Goal: Task Accomplishment & Management: Use online tool/utility

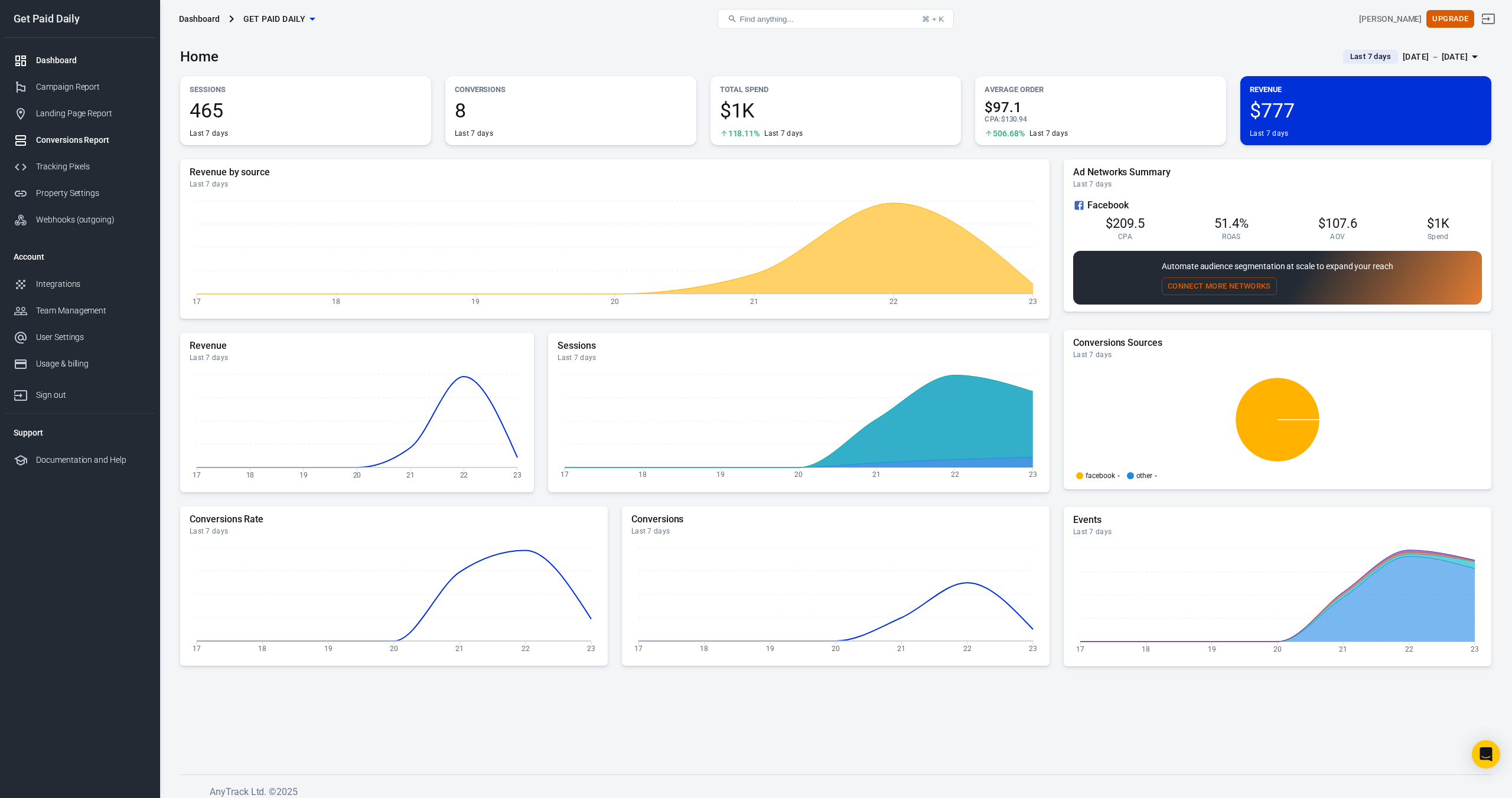
click at [66, 144] on div "Conversions Report" at bounding box center [91, 140] width 110 height 12
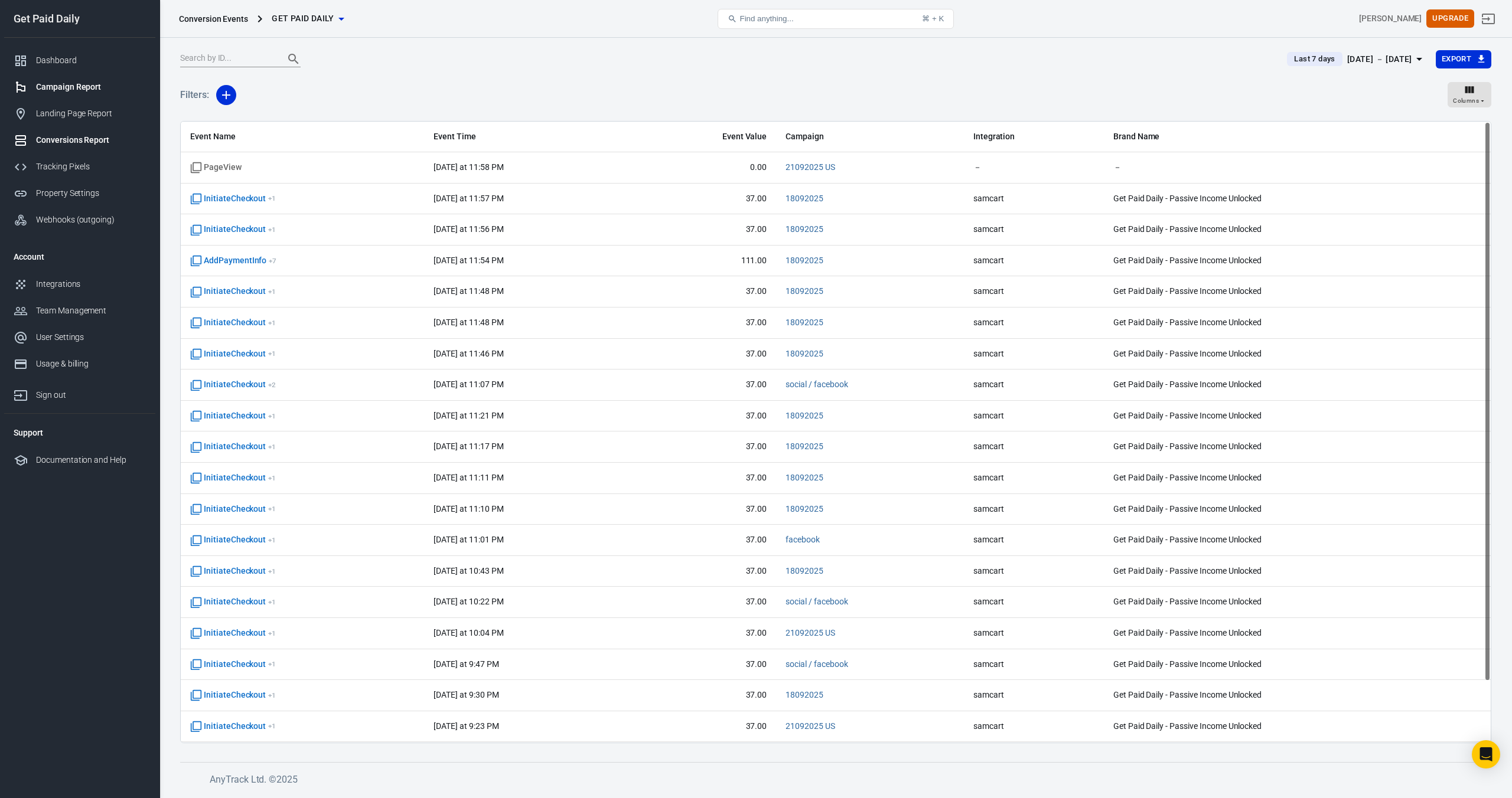
click at [70, 90] on div "Campaign Report" at bounding box center [91, 87] width 110 height 12
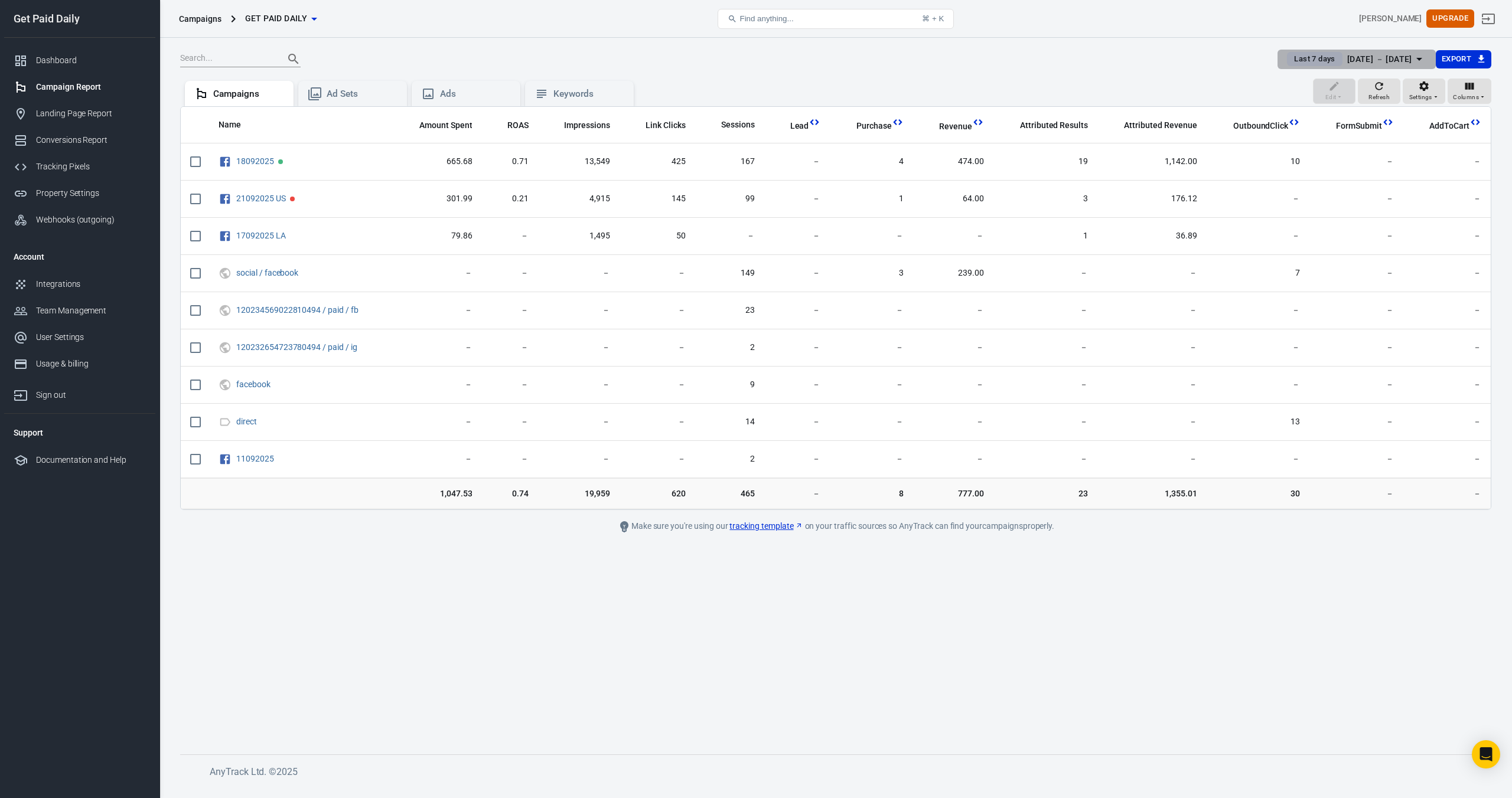
click at [1347, 64] on div "[DATE] － [DATE]" at bounding box center [1380, 59] width 65 height 15
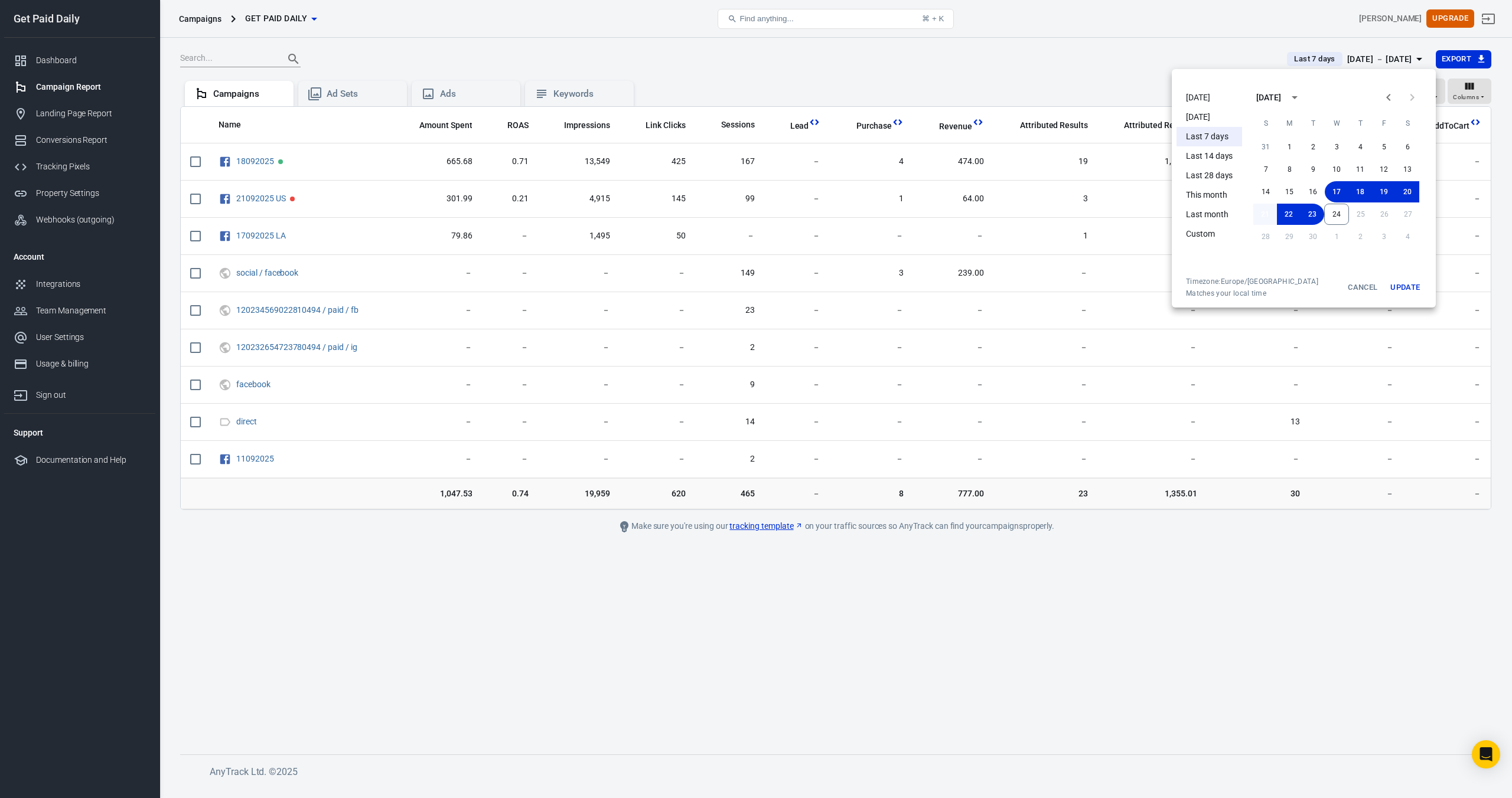
click at [1267, 214] on button "21" at bounding box center [1265, 214] width 24 height 21
click at [1400, 290] on button "Update" at bounding box center [1405, 287] width 38 height 21
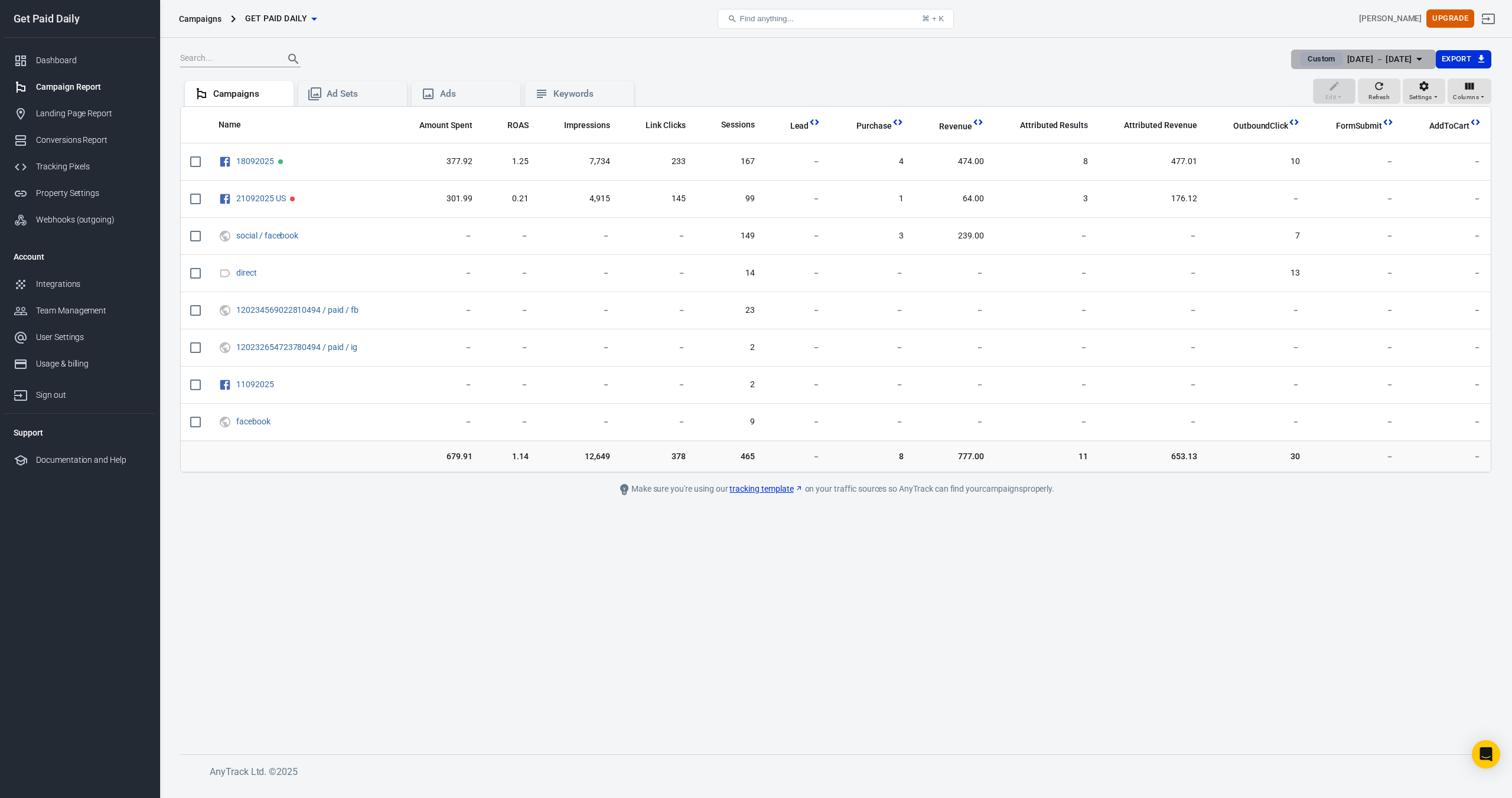
click at [1347, 64] on div "[DATE] － [DATE]" at bounding box center [1380, 59] width 65 height 15
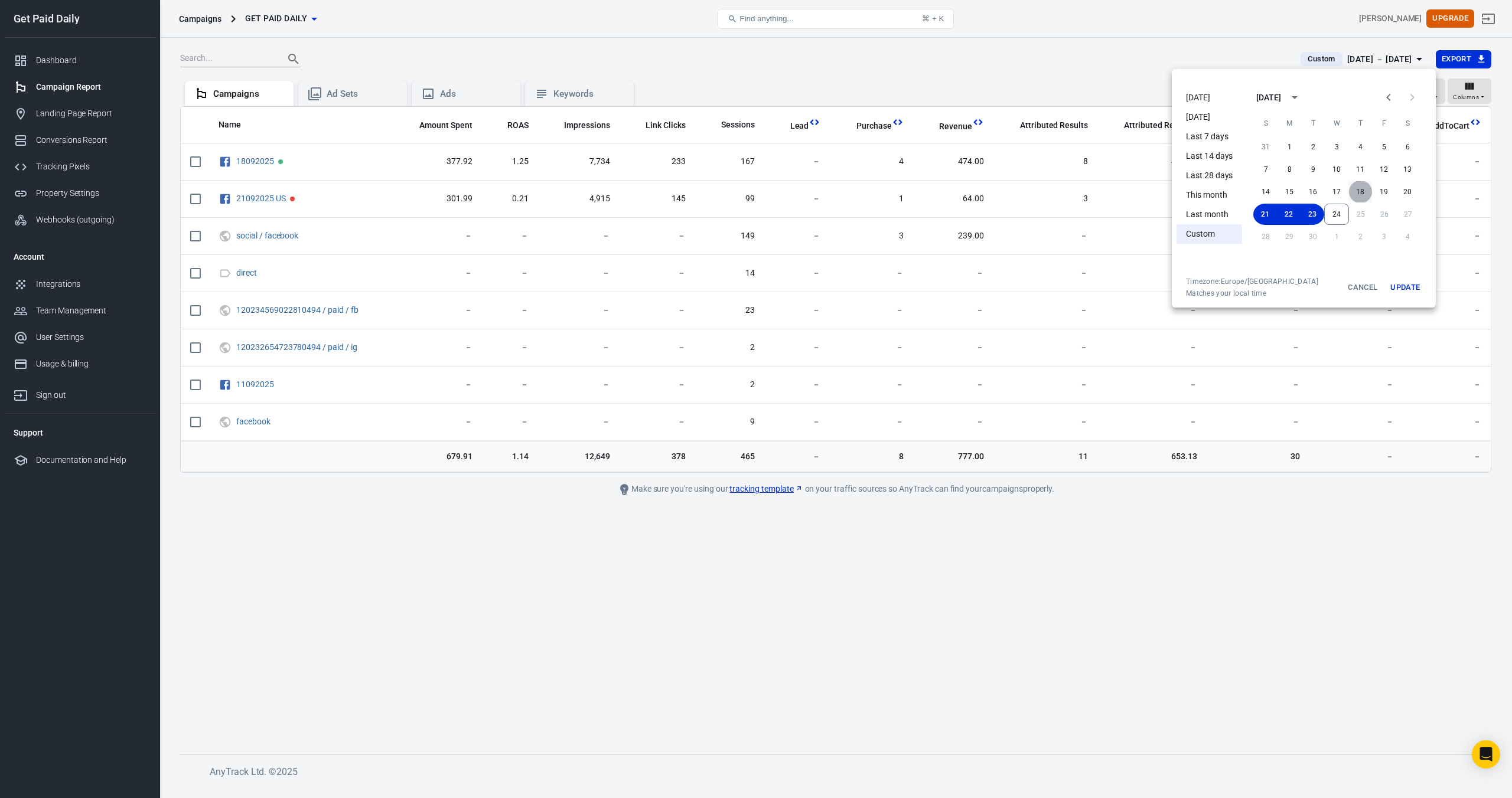
click at [1365, 195] on button "18" at bounding box center [1360, 192] width 24 height 21
click at [1361, 193] on button "18" at bounding box center [1360, 192] width 24 height 21
click at [1394, 281] on button "Update" at bounding box center [1405, 287] width 38 height 21
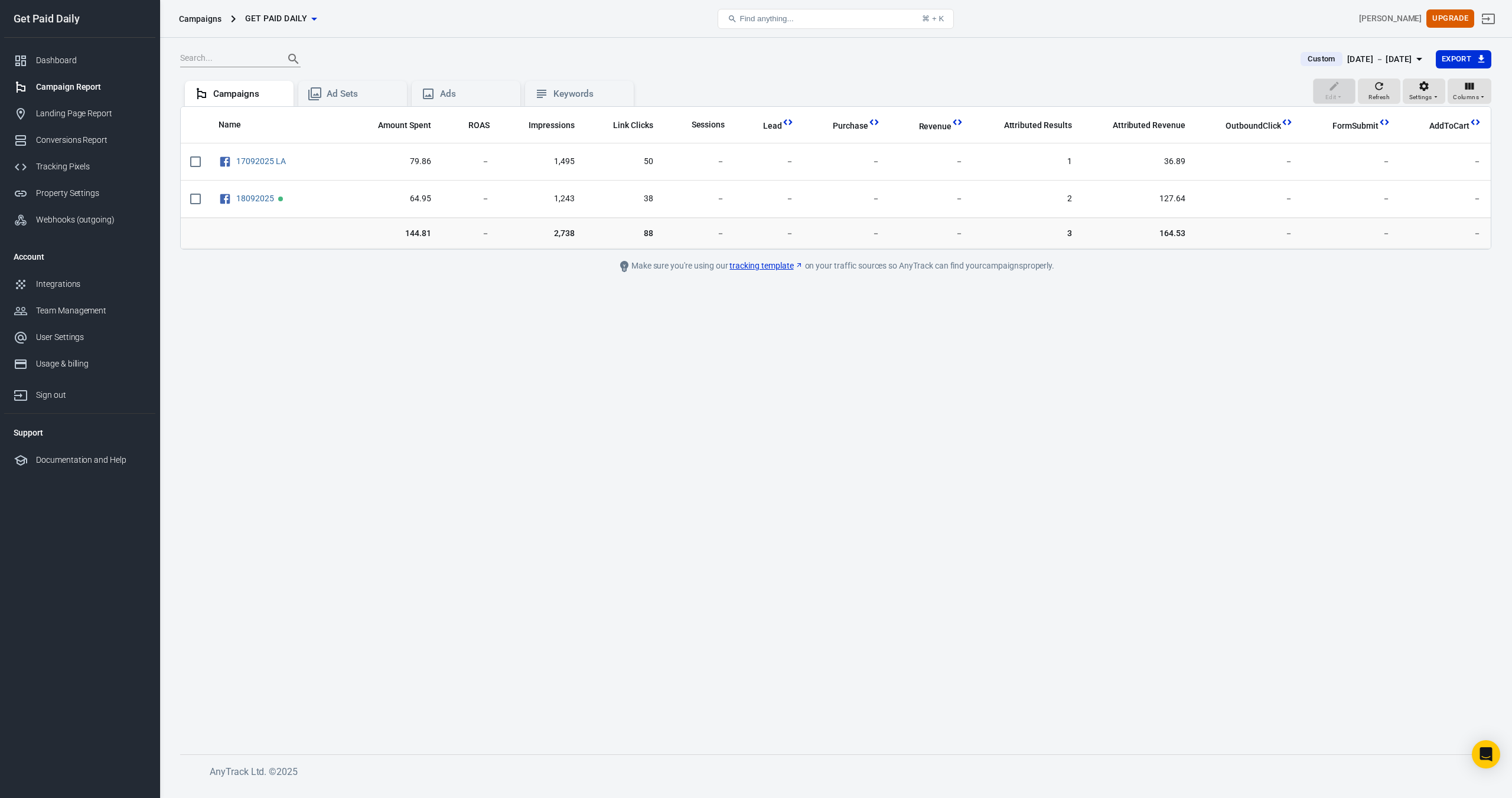
click at [1355, 58] on div "[DATE] － [DATE]" at bounding box center [1380, 59] width 65 height 15
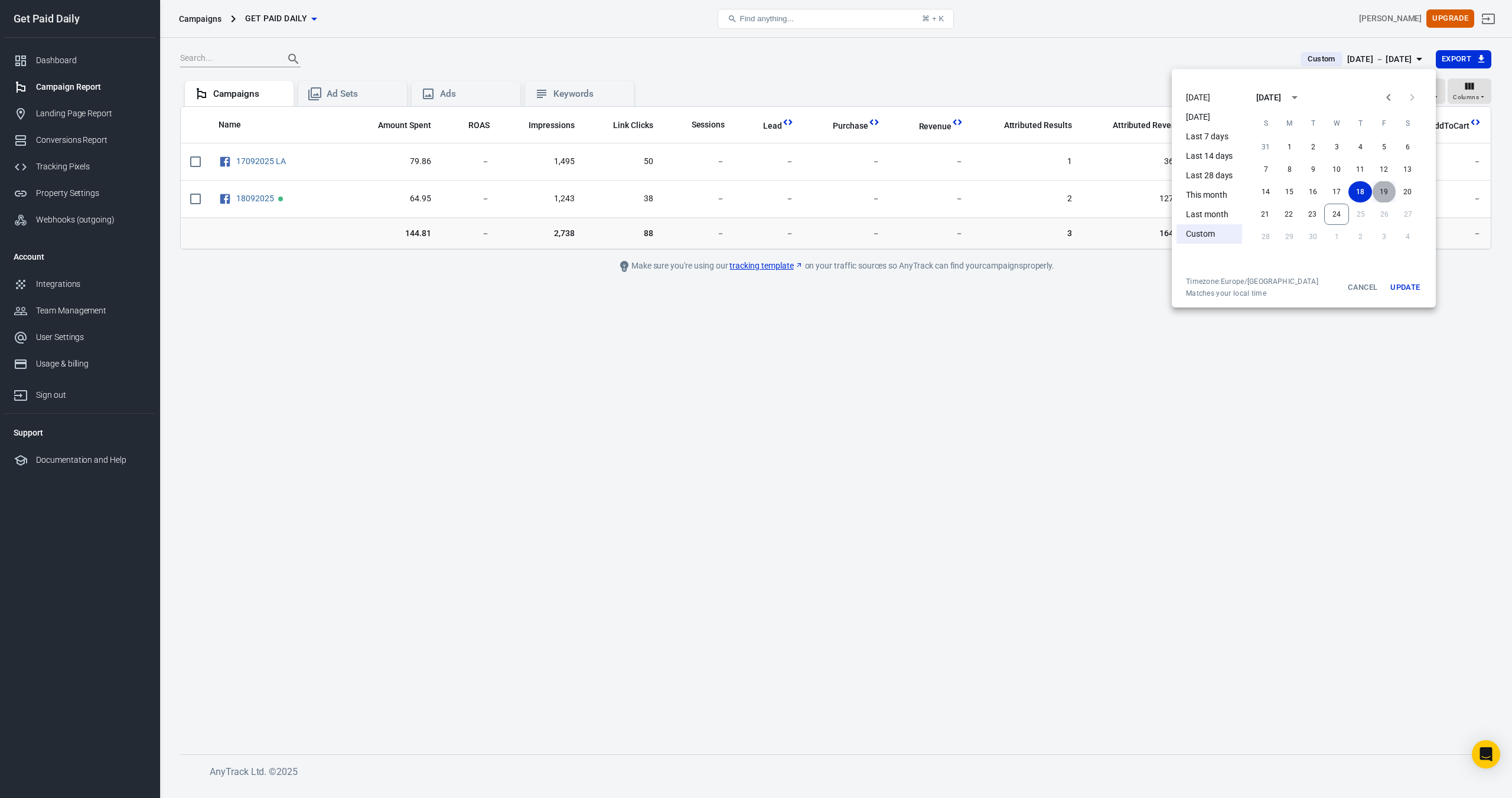
click at [1386, 195] on button "19" at bounding box center [1384, 192] width 24 height 21
click at [1386, 193] on button "19" at bounding box center [1384, 192] width 24 height 21
click at [1403, 290] on button "Update" at bounding box center [1405, 287] width 38 height 21
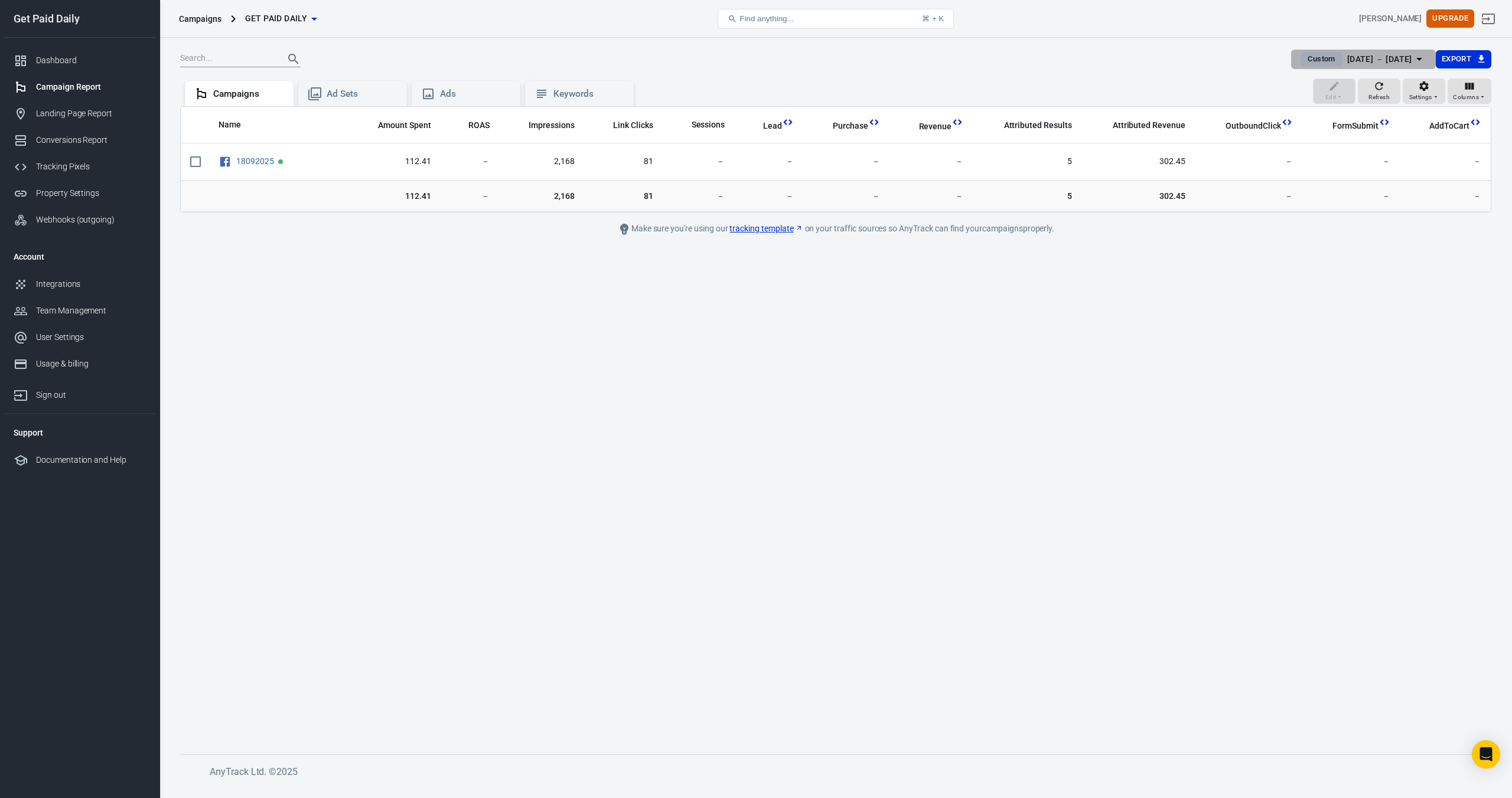
click at [1394, 66] on div "[DATE] － [DATE]" at bounding box center [1380, 59] width 65 height 15
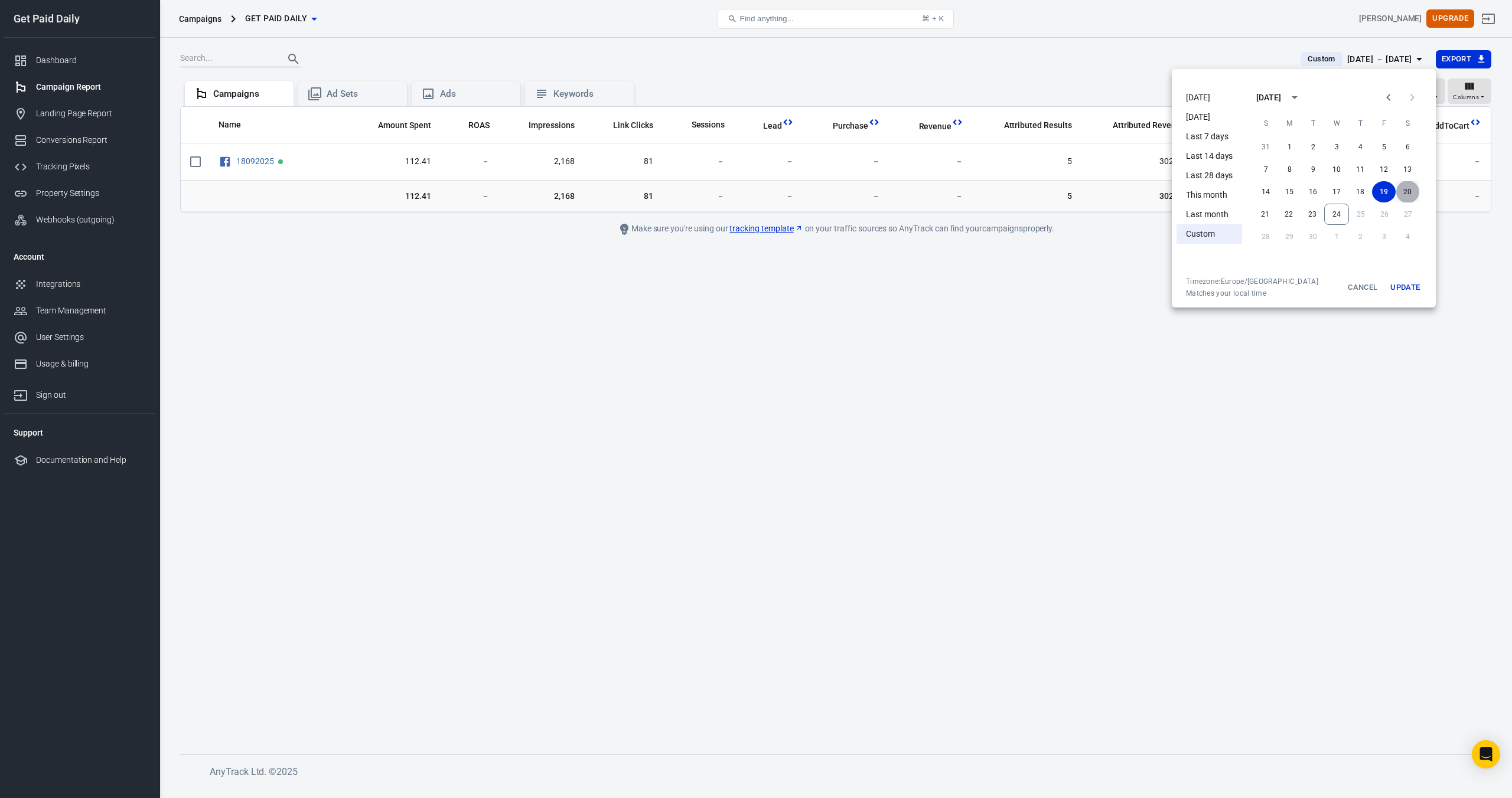
click at [1409, 190] on button "20" at bounding box center [1407, 192] width 24 height 21
click at [1412, 193] on button "20" at bounding box center [1407, 192] width 24 height 21
click at [1404, 283] on button "Update" at bounding box center [1405, 287] width 38 height 21
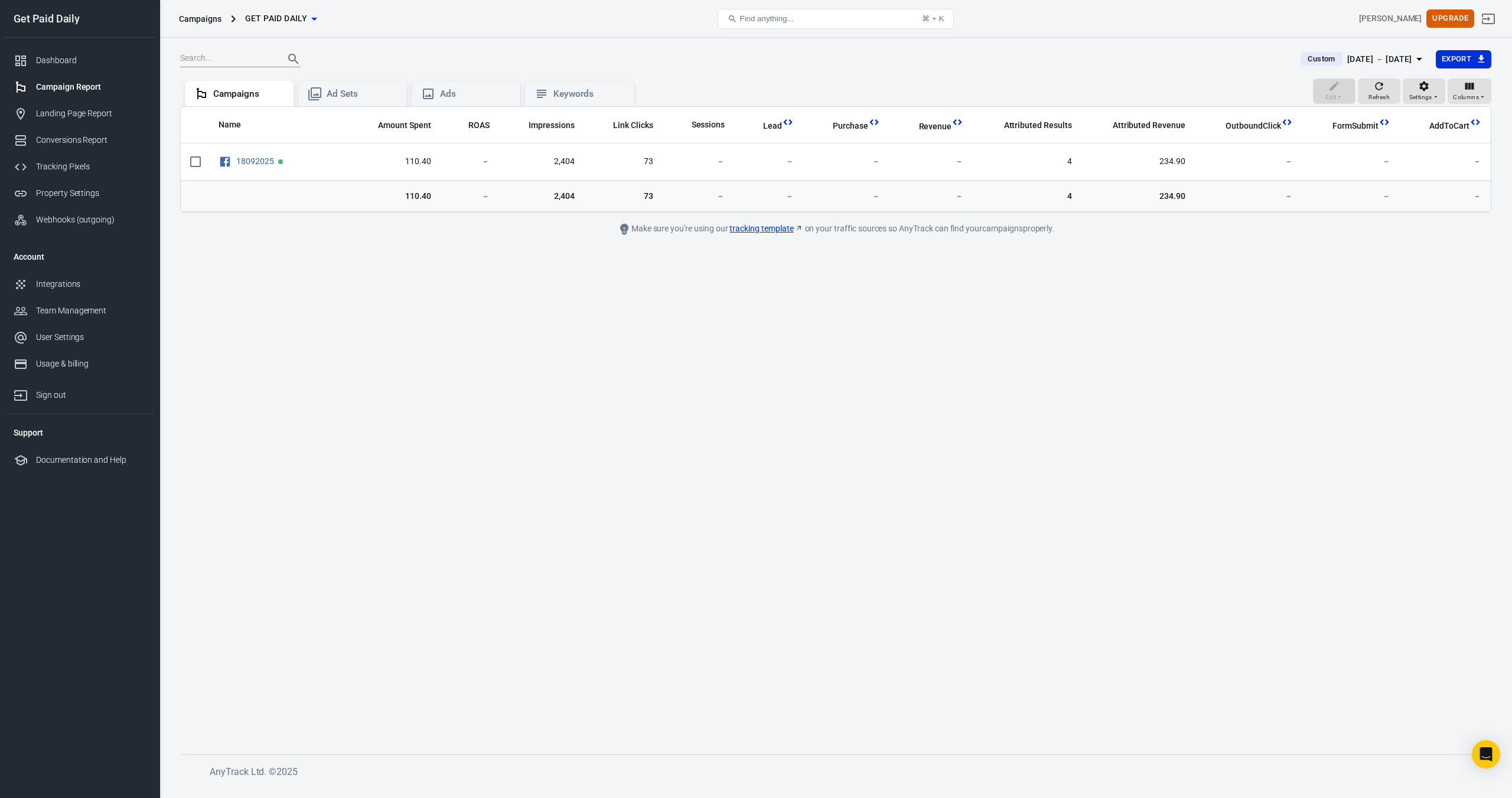
click at [1396, 58] on div "[DATE] － [DATE]" at bounding box center [1380, 59] width 65 height 15
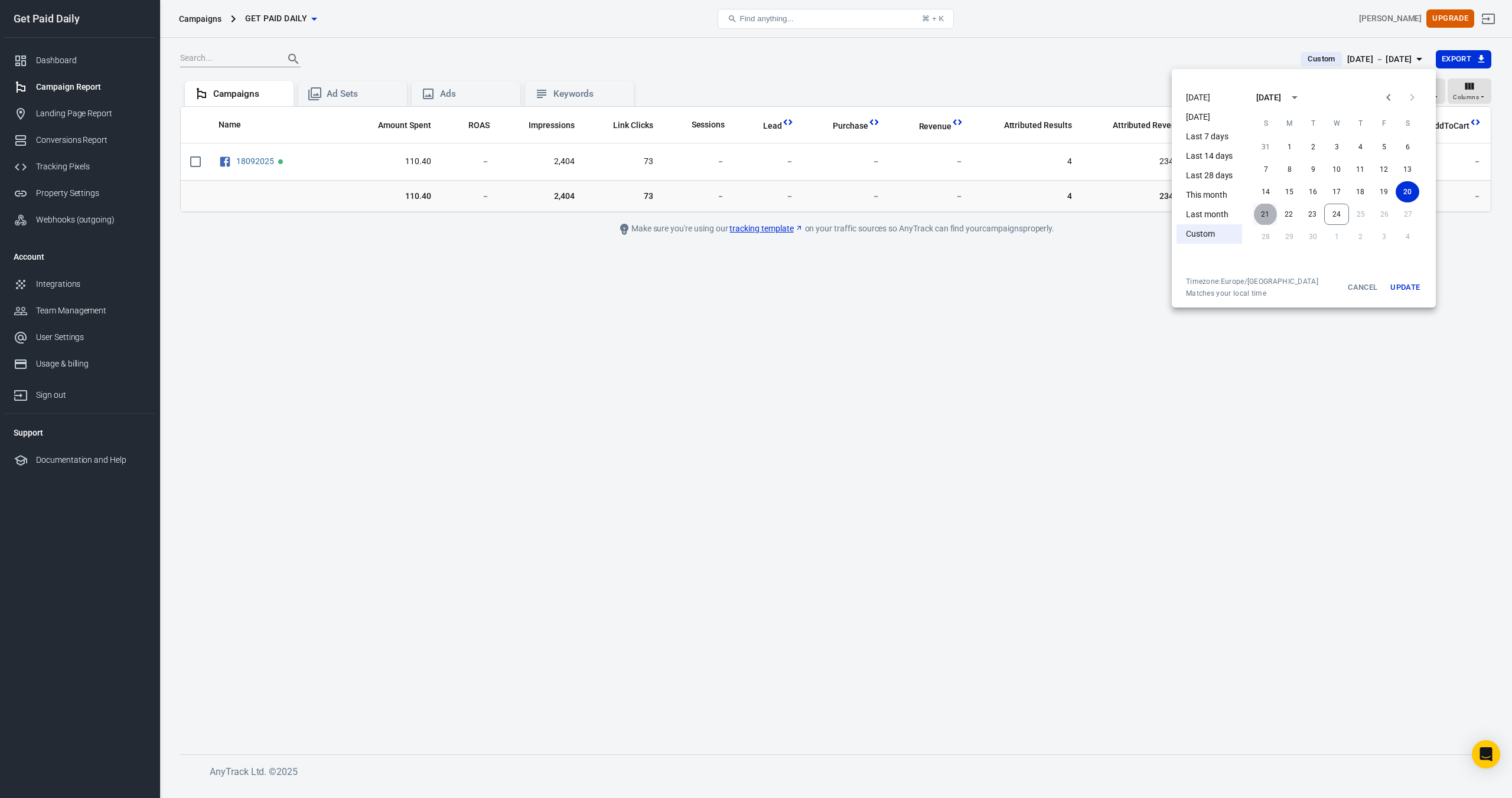
click at [1269, 213] on button "21" at bounding box center [1265, 214] width 24 height 21
click at [1266, 214] on button "21" at bounding box center [1265, 214] width 24 height 21
click at [1412, 292] on button "Update" at bounding box center [1405, 287] width 38 height 21
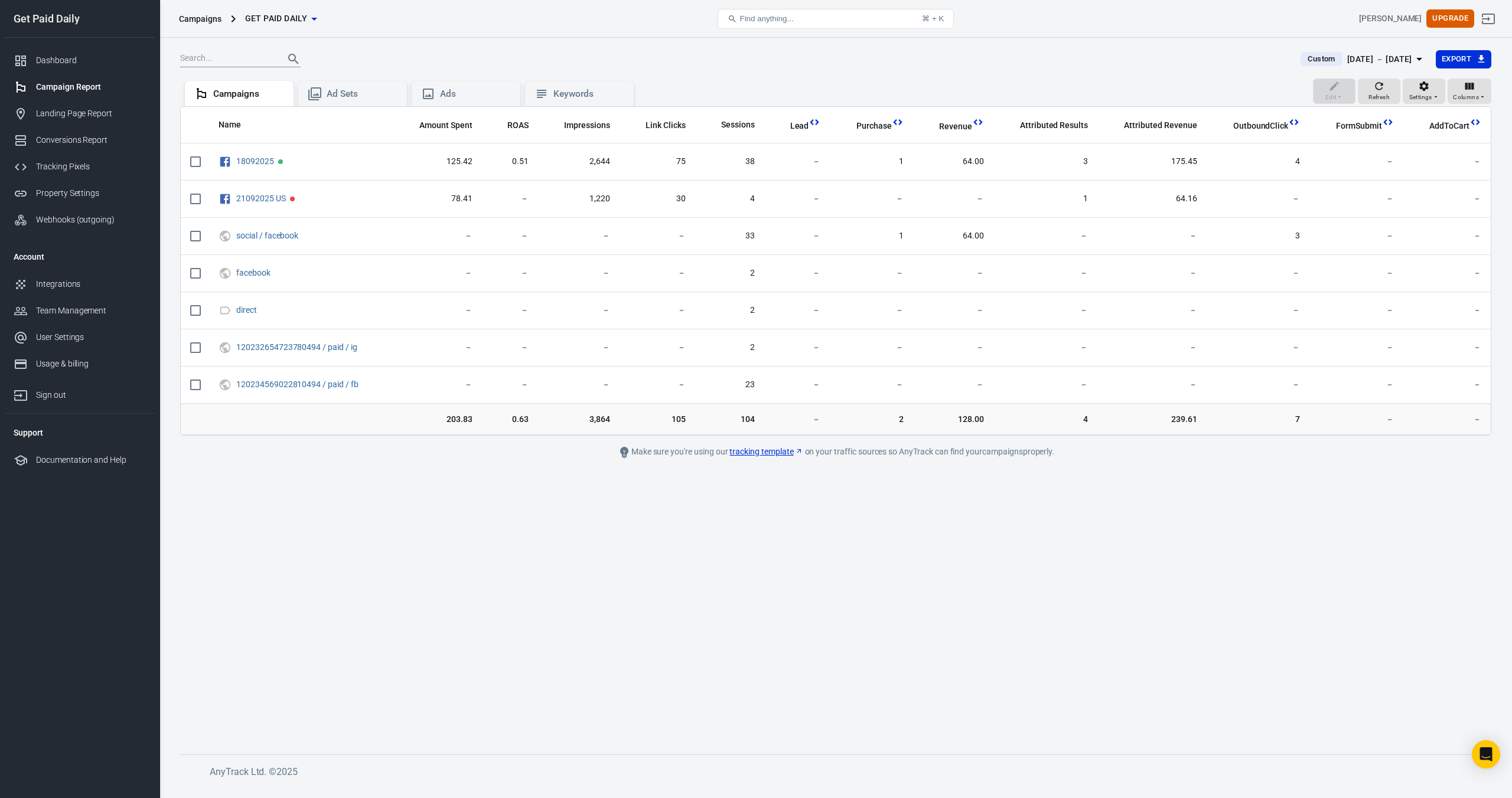
click at [1367, 56] on div "[DATE] － [DATE]" at bounding box center [1380, 59] width 65 height 15
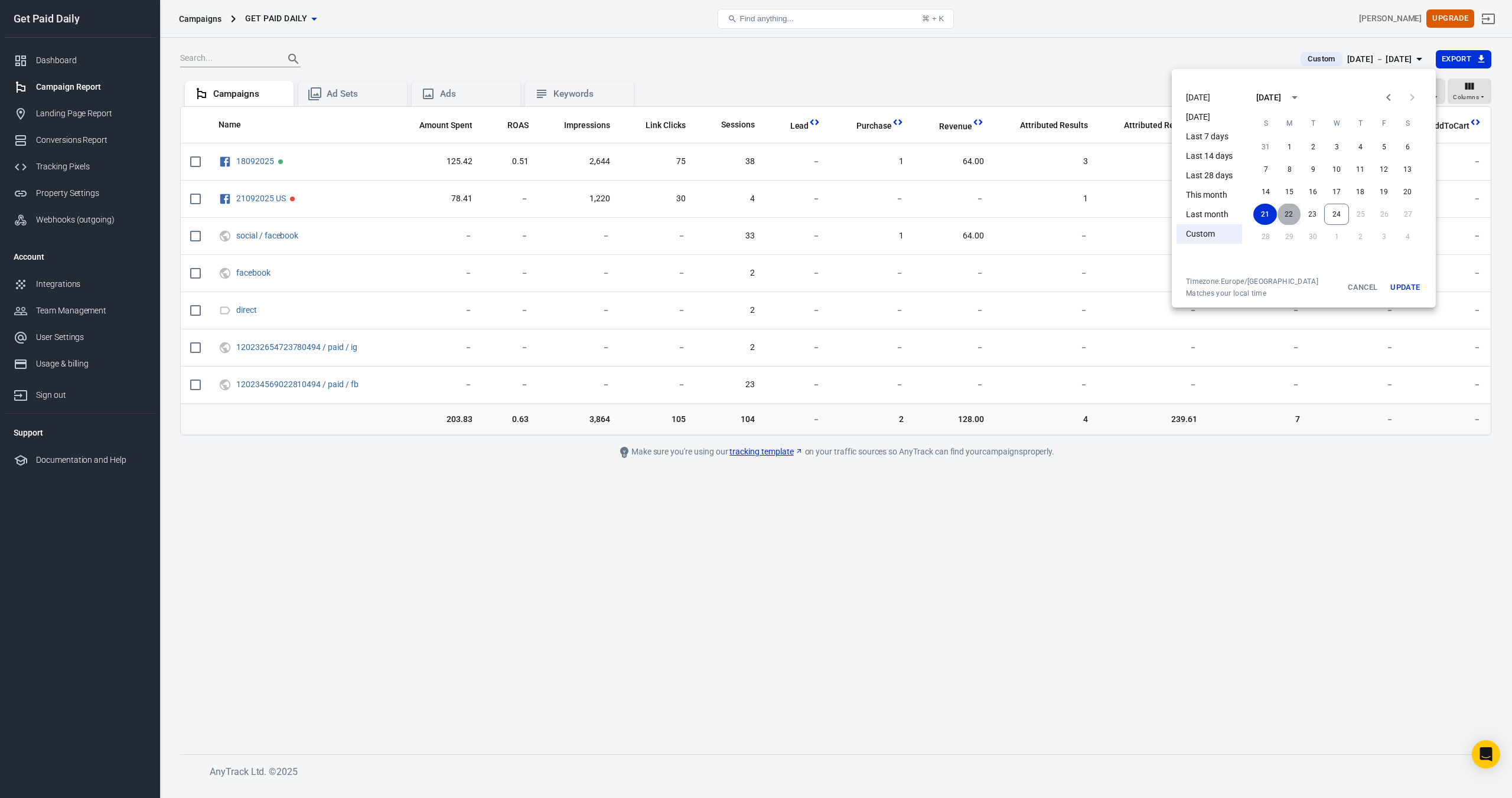
click at [1286, 218] on button "22" at bounding box center [1288, 214] width 24 height 21
click at [1288, 216] on button "22" at bounding box center [1288, 214] width 24 height 21
click at [1404, 282] on button "Update" at bounding box center [1405, 287] width 38 height 21
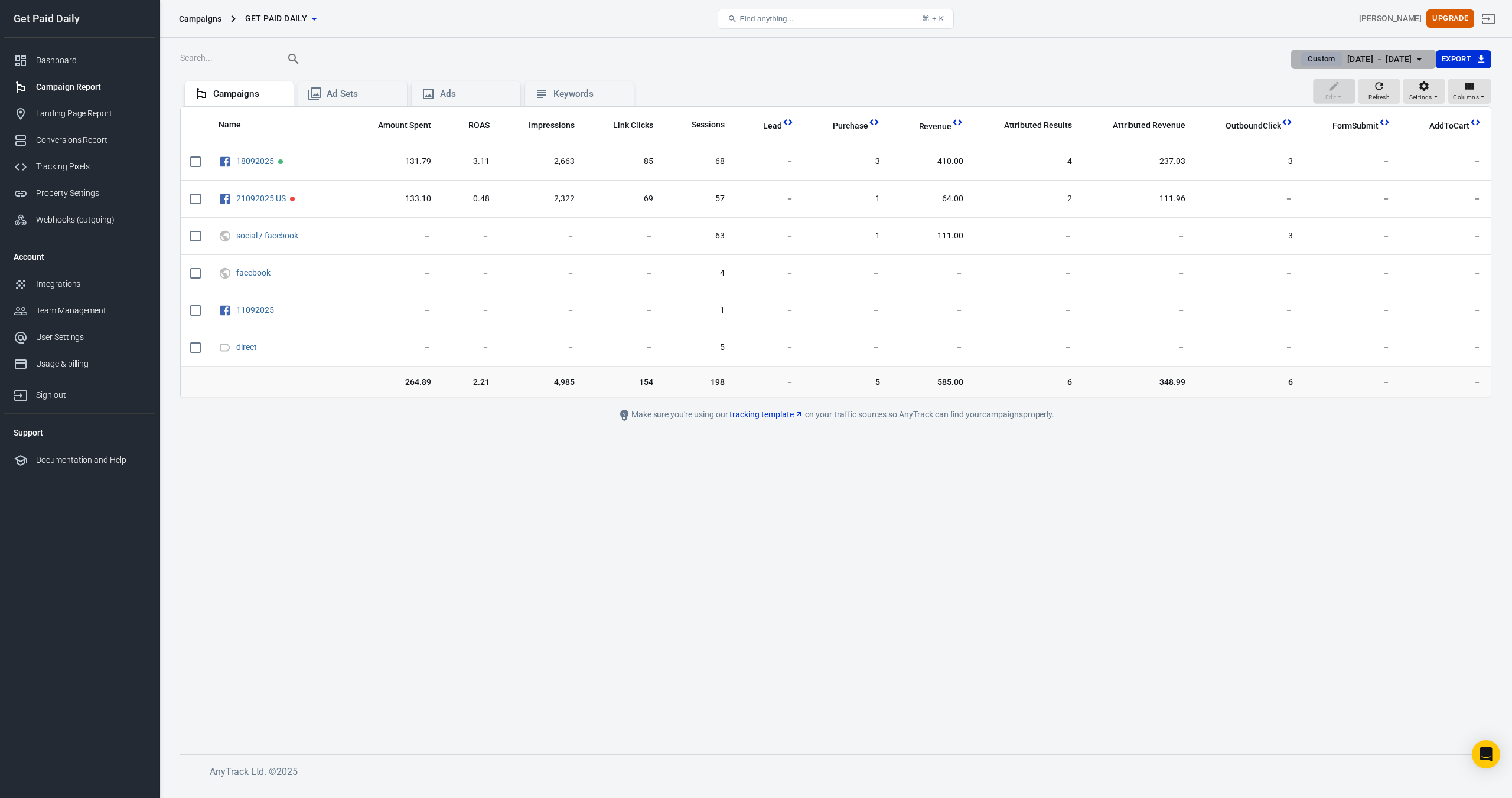
click at [1382, 64] on div "[DATE] － [DATE]" at bounding box center [1380, 59] width 65 height 15
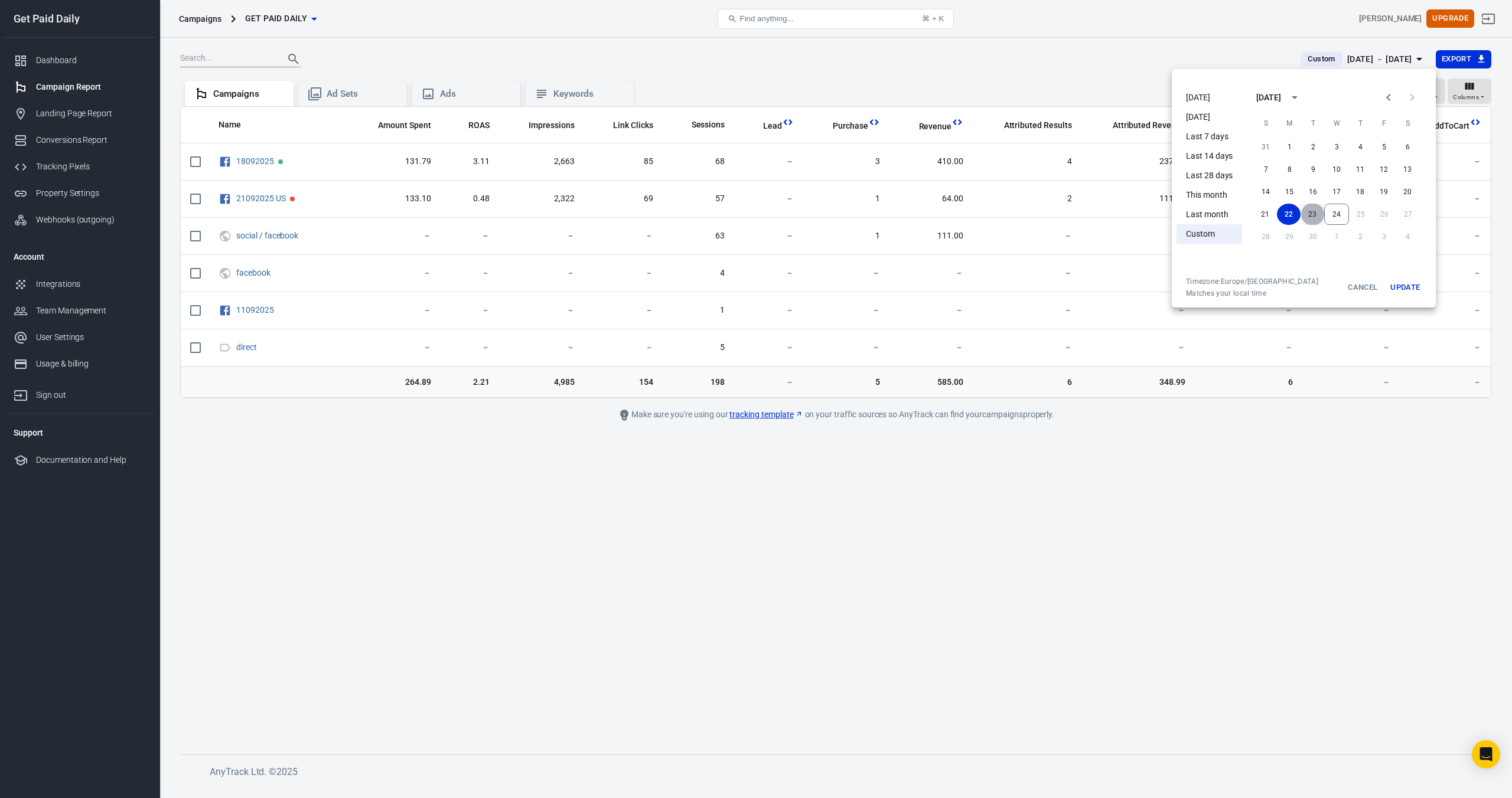
click at [1312, 216] on button "23" at bounding box center [1312, 214] width 24 height 21
click at [1417, 285] on button "Update" at bounding box center [1405, 287] width 38 height 21
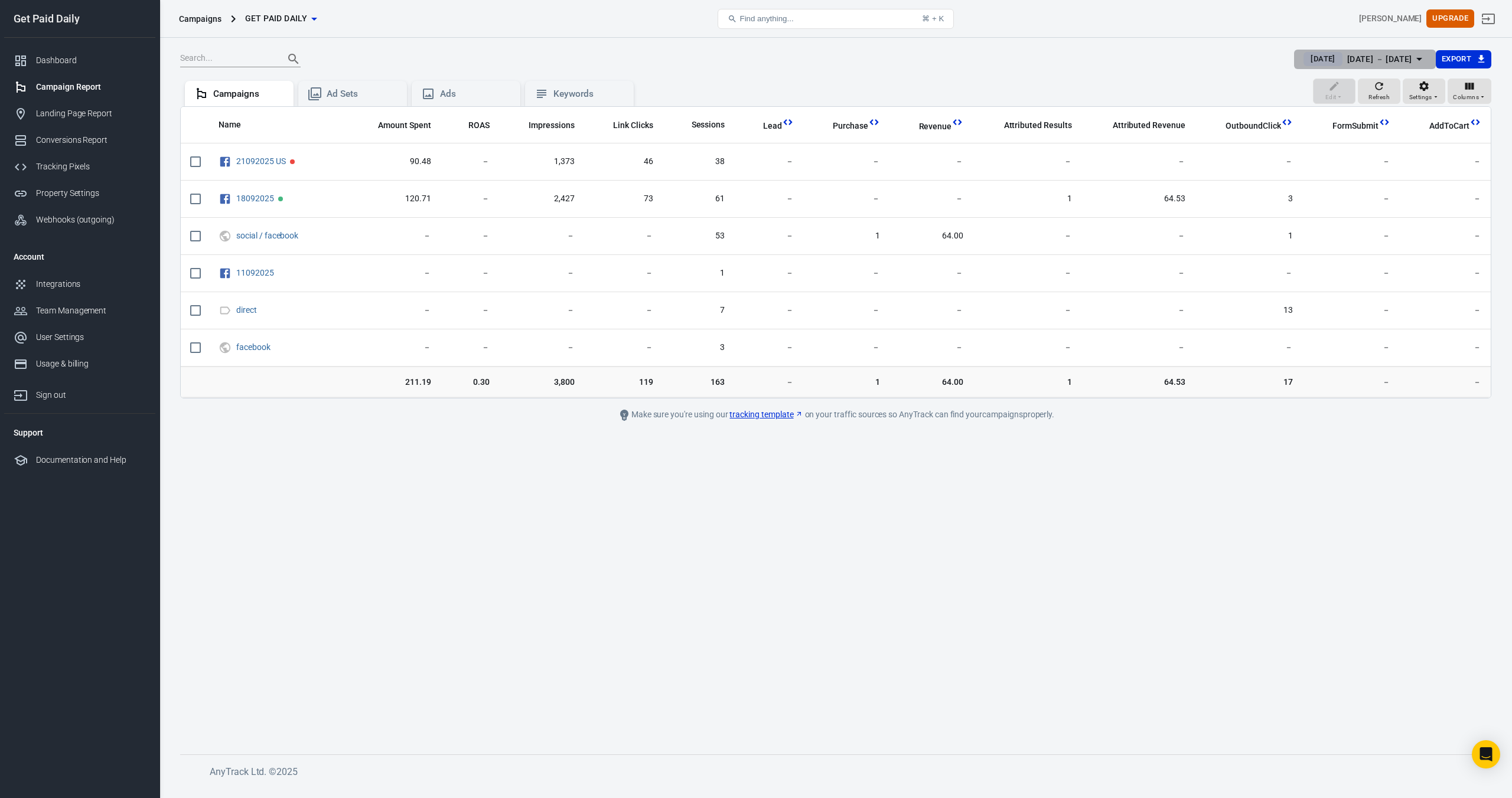
click at [1360, 64] on div "[DATE] － [DATE]" at bounding box center [1380, 59] width 65 height 15
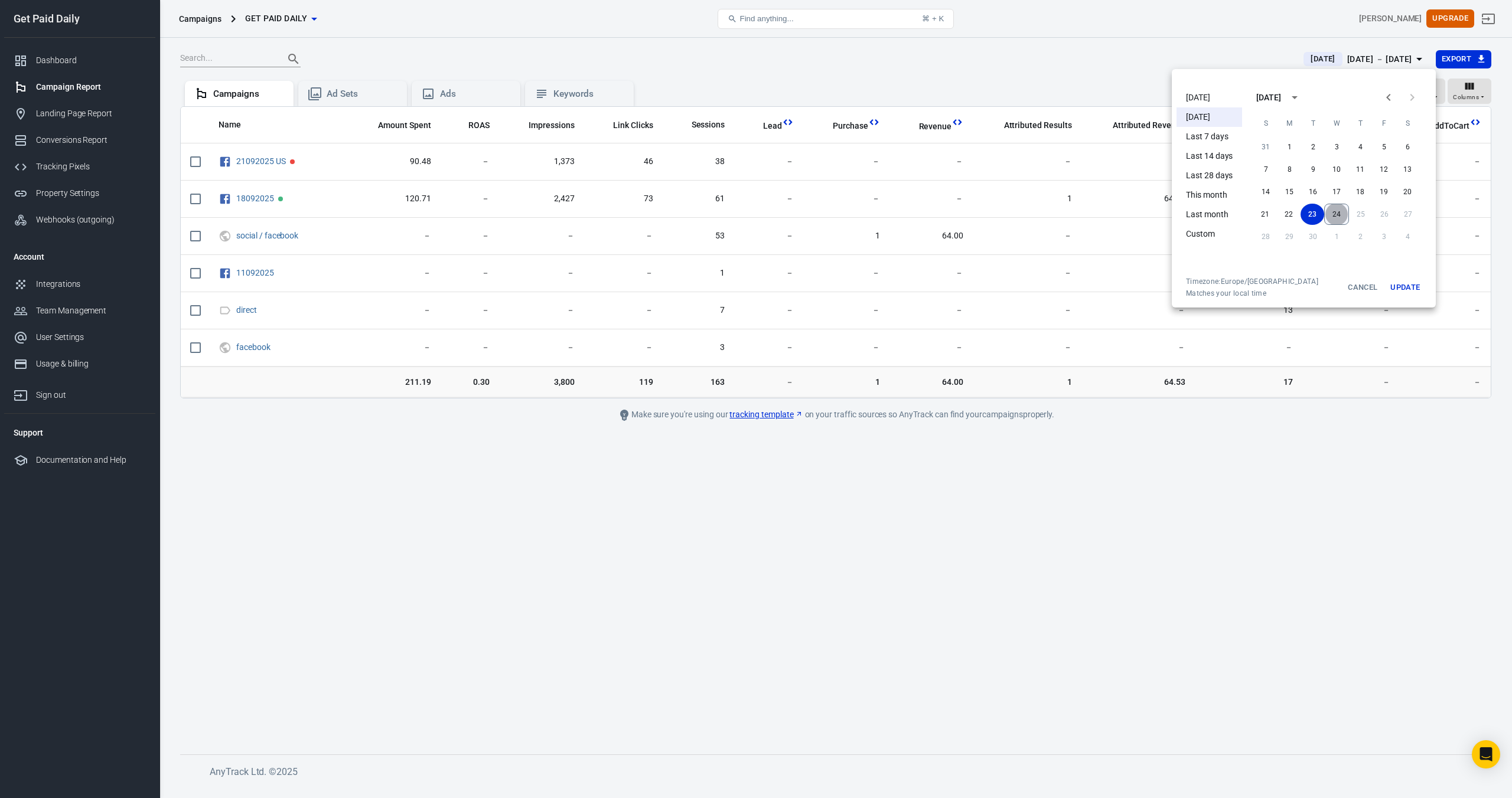
click at [1338, 217] on button "24" at bounding box center [1337, 214] width 25 height 21
click at [1338, 217] on button "24" at bounding box center [1337, 214] width 24 height 21
click at [1399, 285] on button "Update" at bounding box center [1405, 287] width 38 height 21
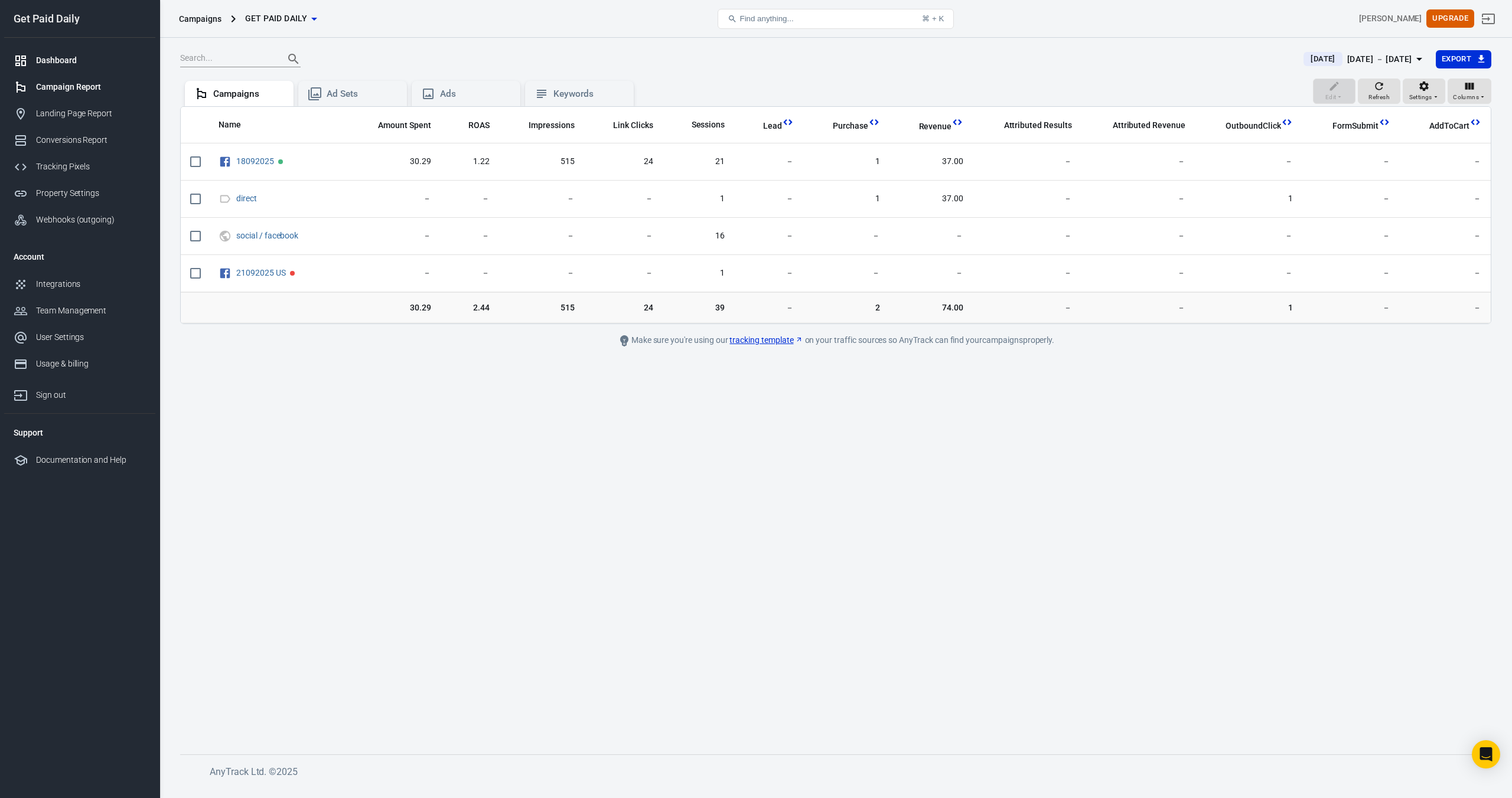
click at [92, 50] on link "Dashboard" at bounding box center [79, 60] width 151 height 27
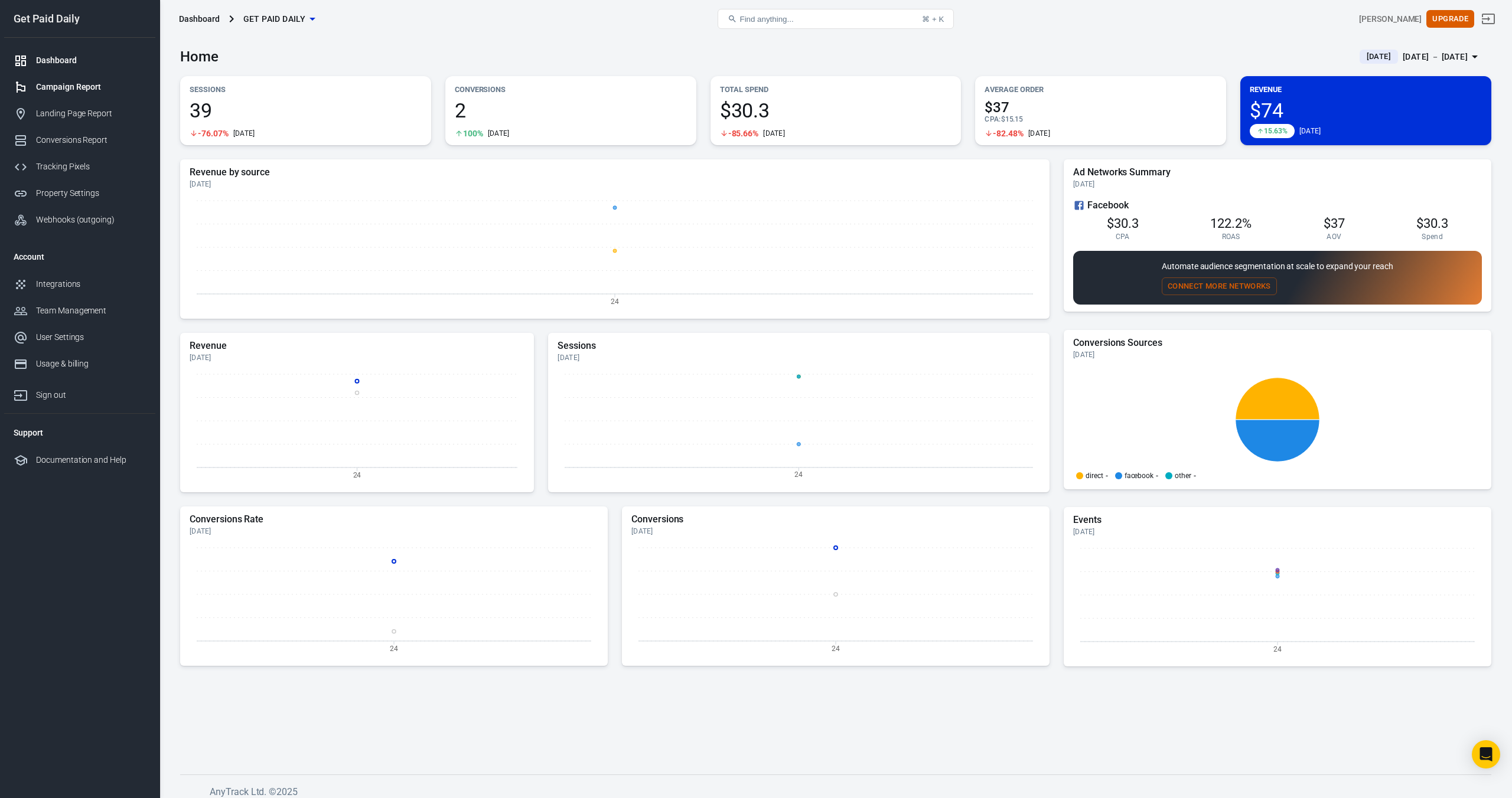
click at [73, 92] on div "Campaign Report" at bounding box center [91, 87] width 110 height 12
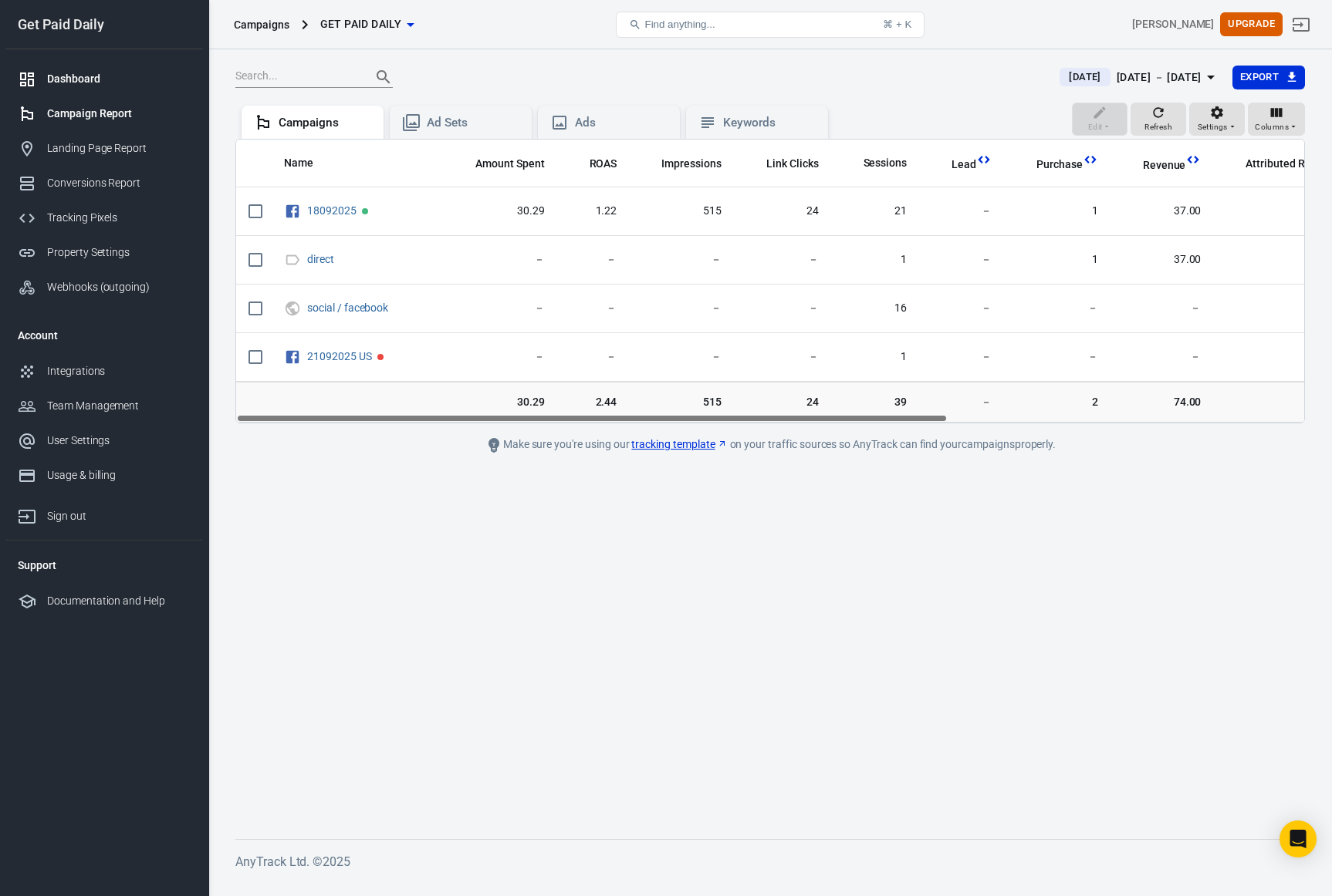
click at [52, 83] on div "Dashboard" at bounding box center [119, 79] width 143 height 16
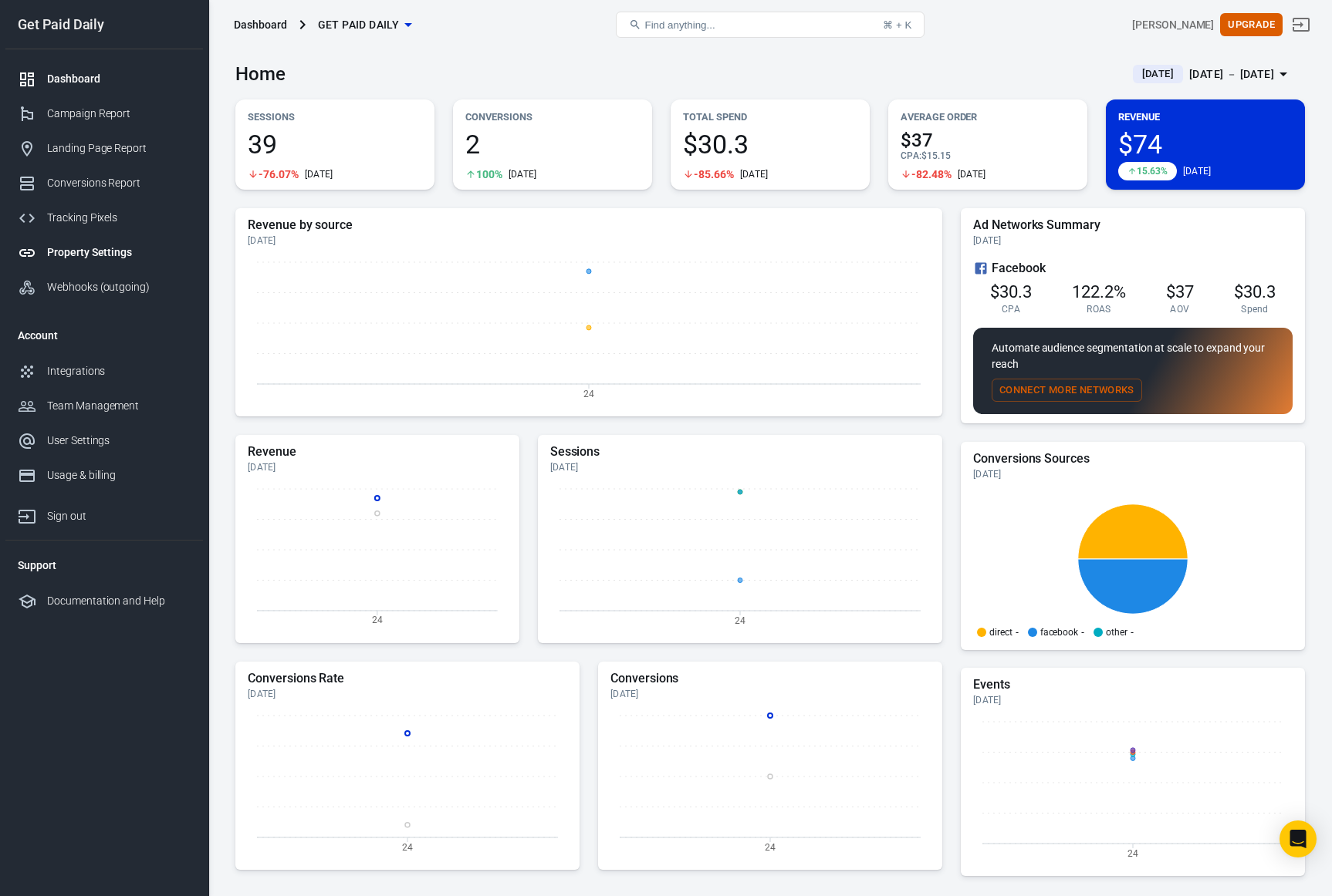
click at [58, 247] on div "Property Settings" at bounding box center [119, 253] width 143 height 16
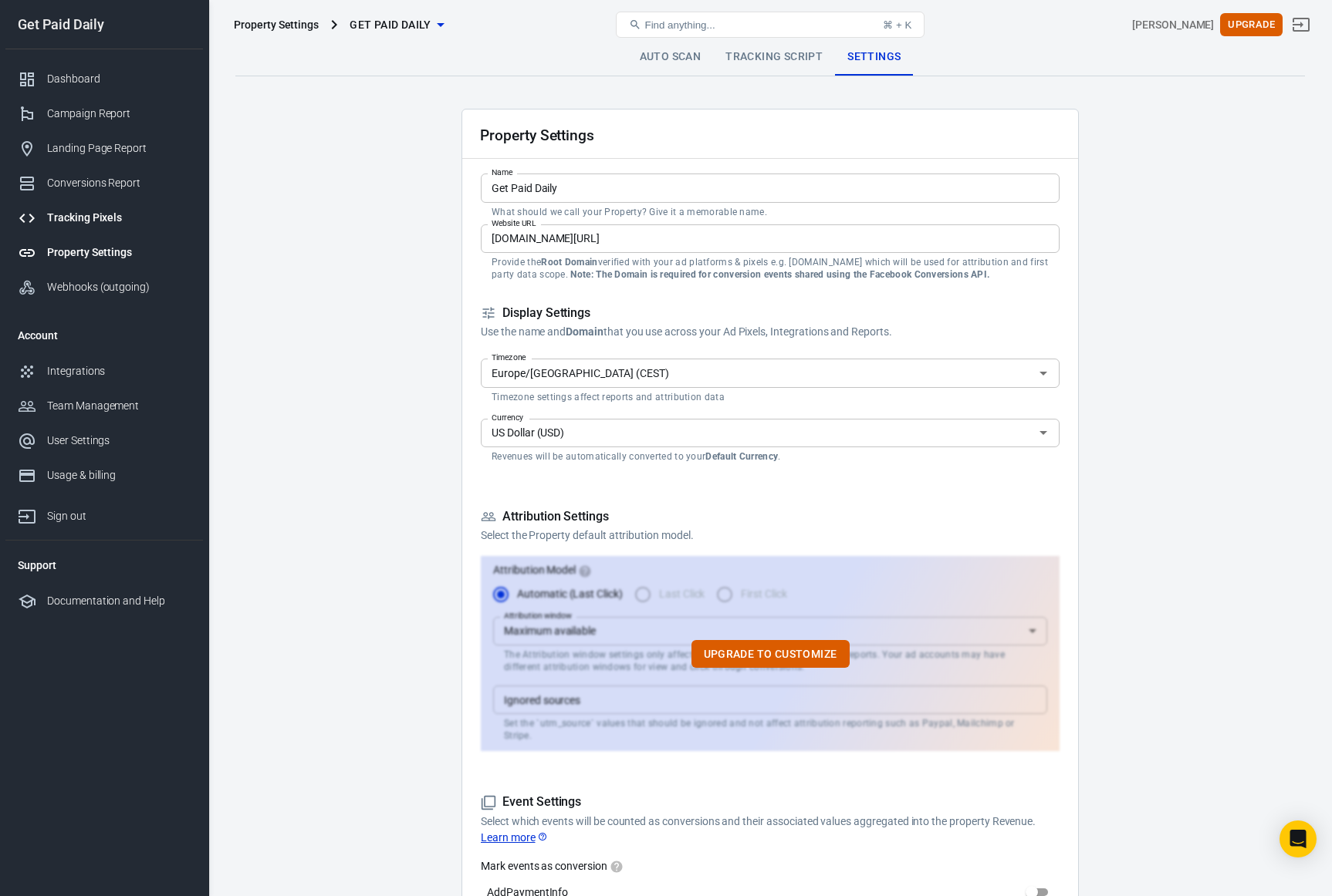
click at [55, 219] on div "Tracking Pixels" at bounding box center [119, 218] width 143 height 16
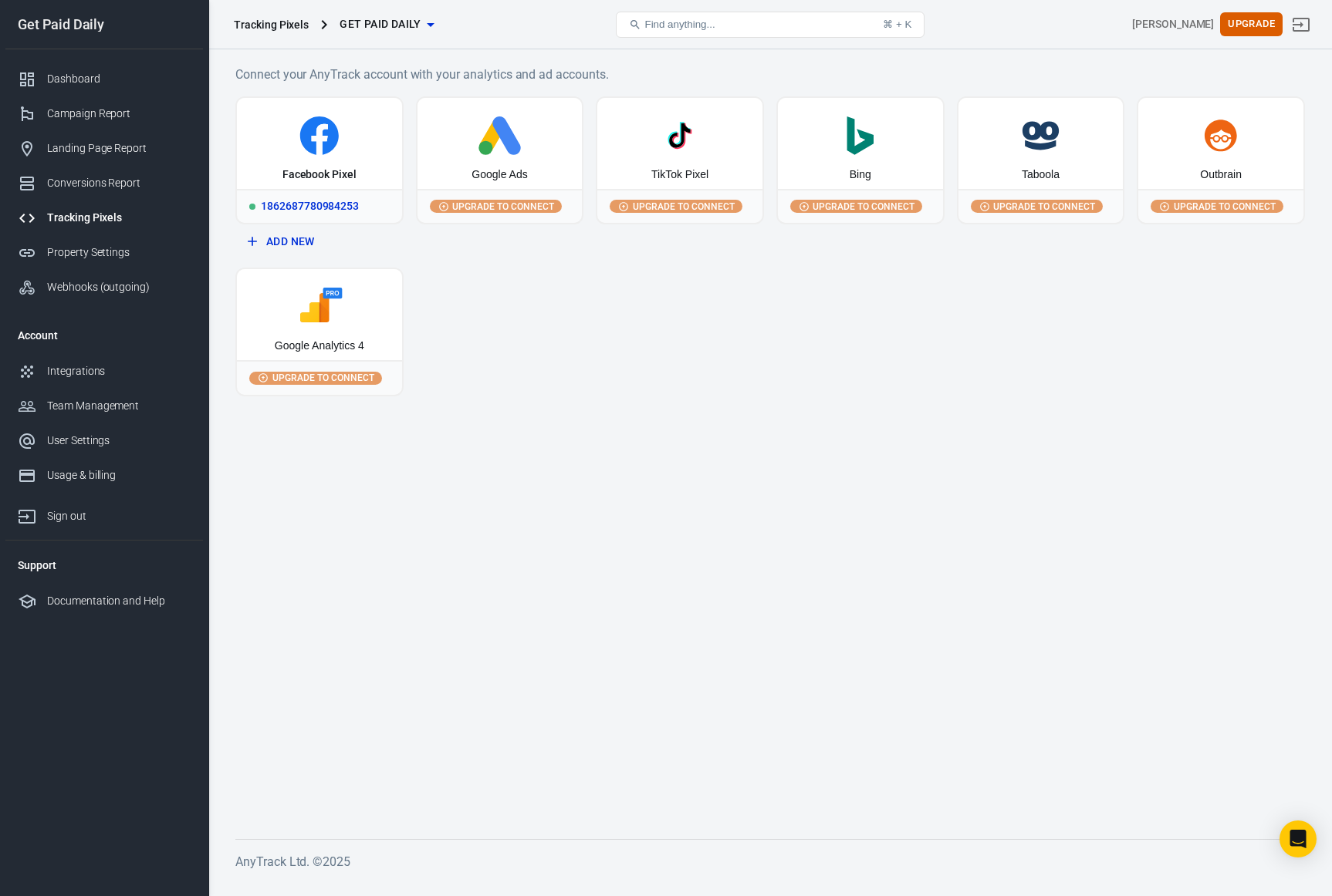
click at [361, 172] on div "Facebook Pixel" at bounding box center [320, 144] width 165 height 91
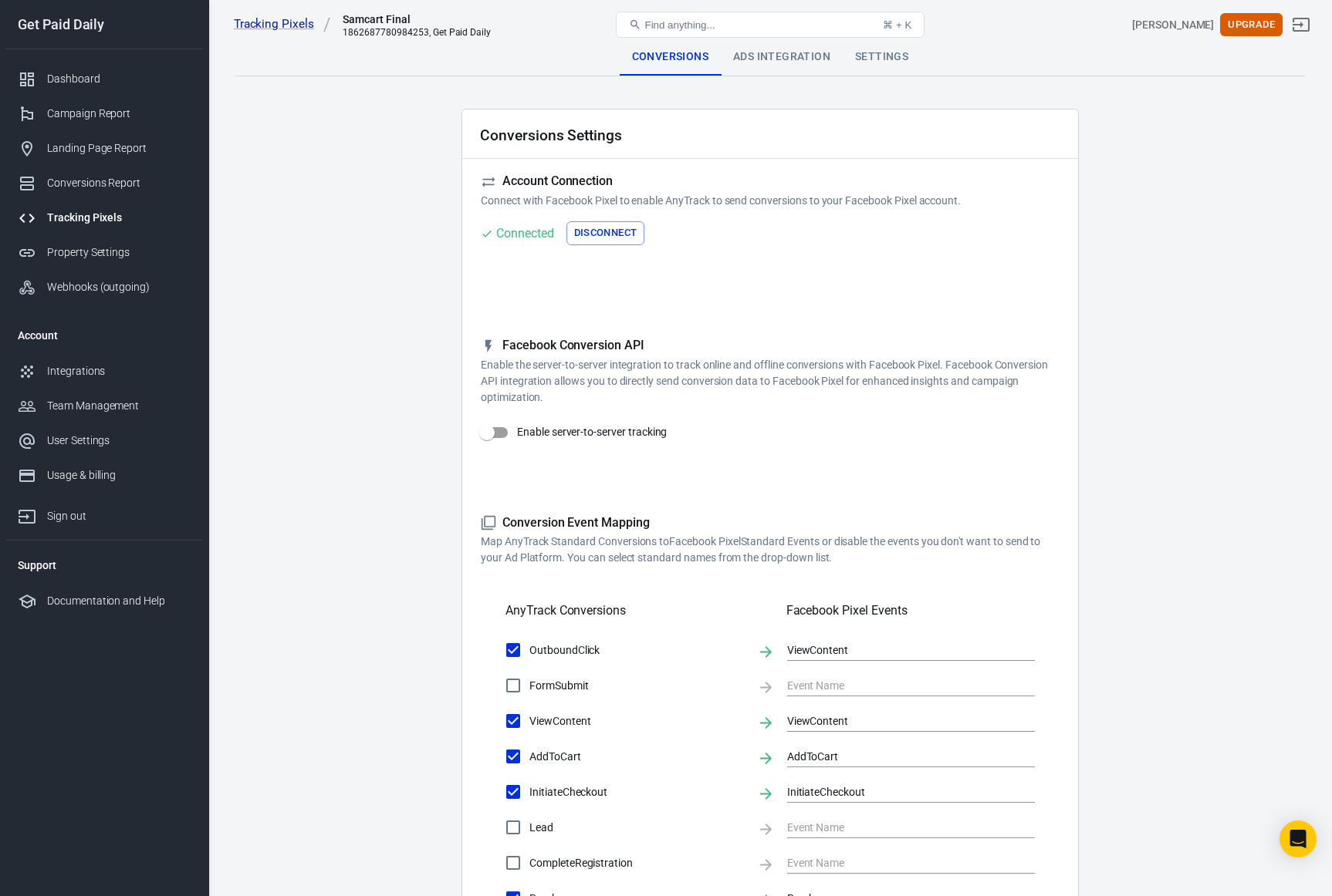
click at [501, 435] on input "Enable server-to-server tracking" at bounding box center [487, 432] width 88 height 29
checkbox input "false"
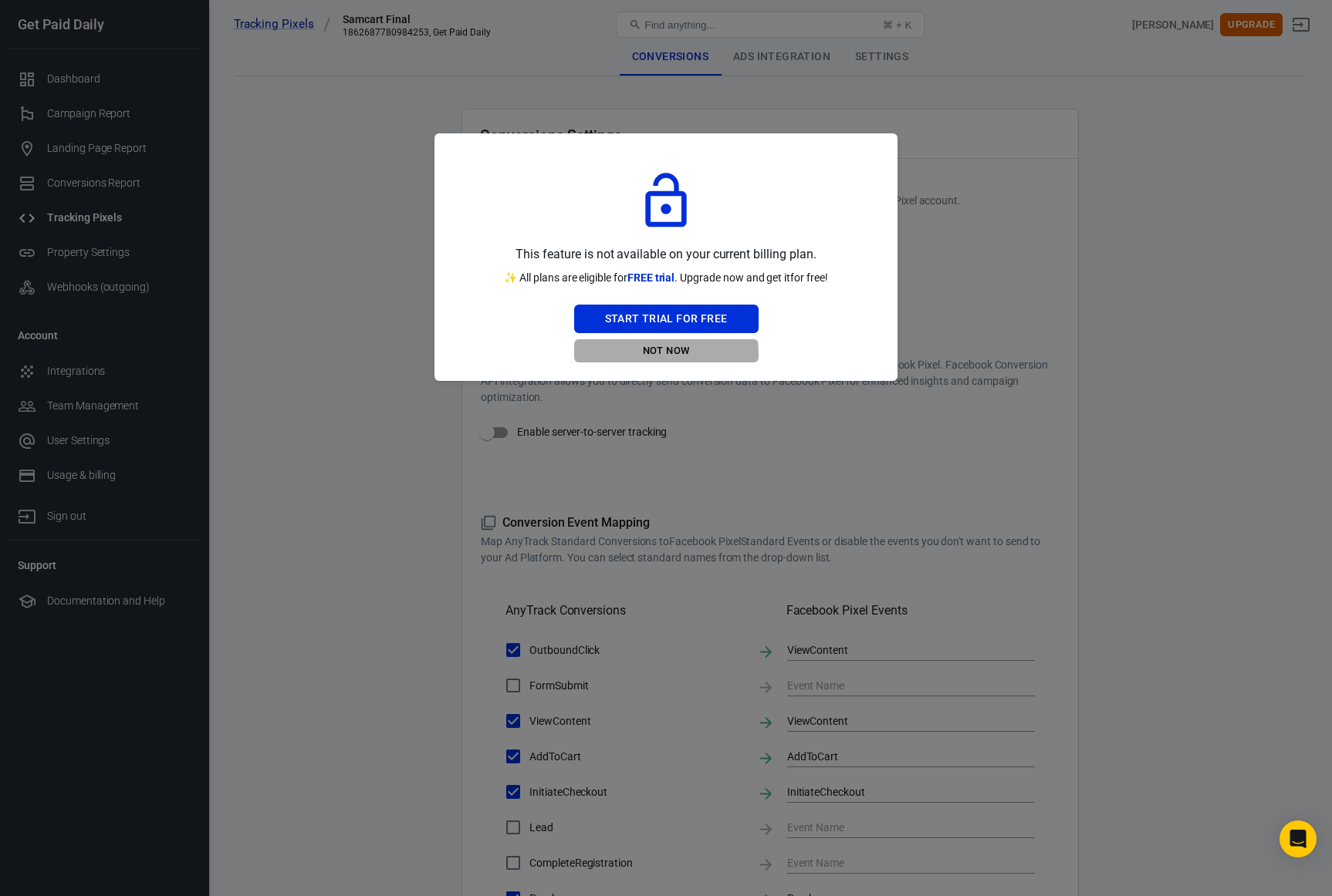
click at [659, 354] on button "Not Now" at bounding box center [666, 351] width 184 height 24
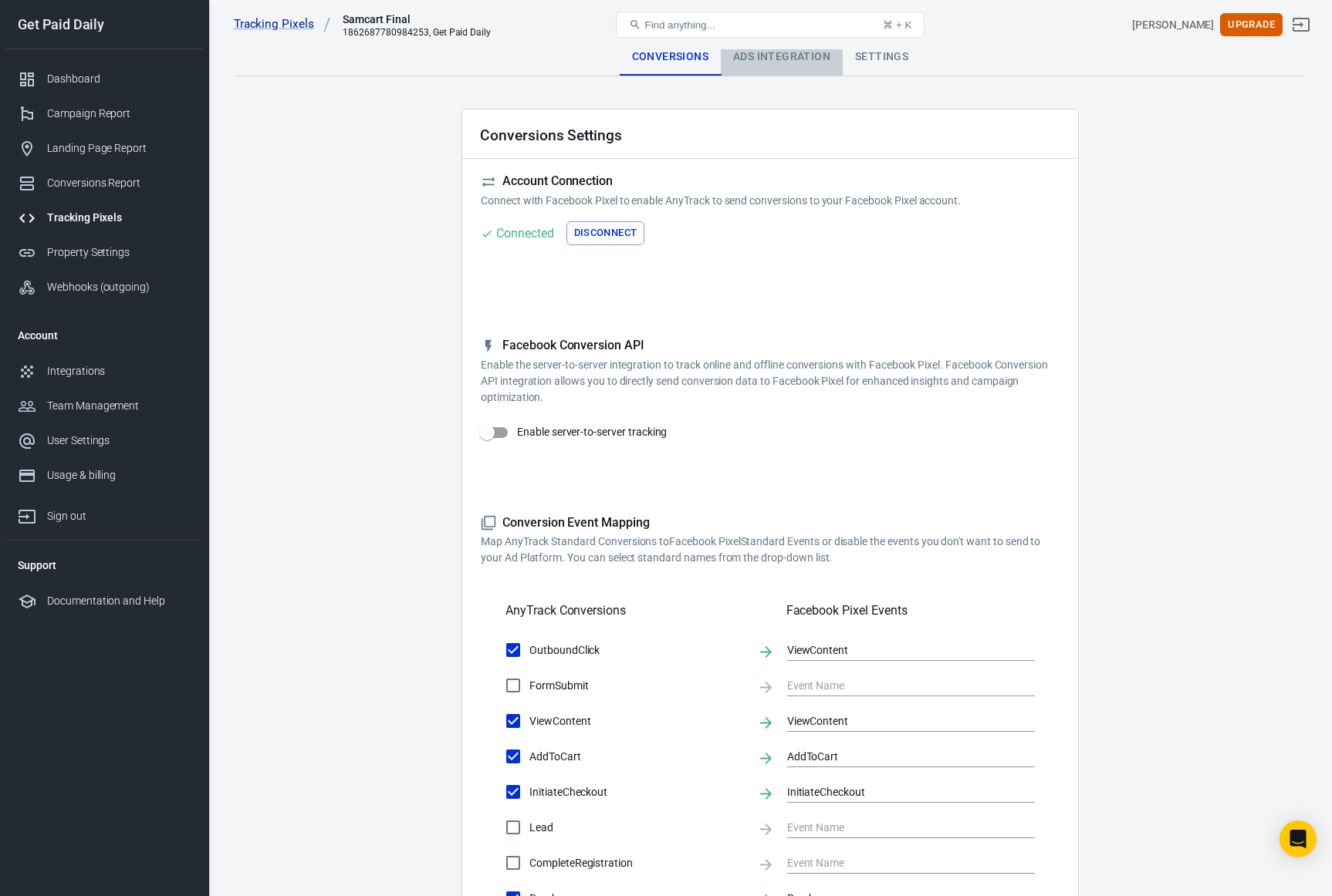
click at [752, 56] on div "Ads Integration" at bounding box center [781, 57] width 122 height 37
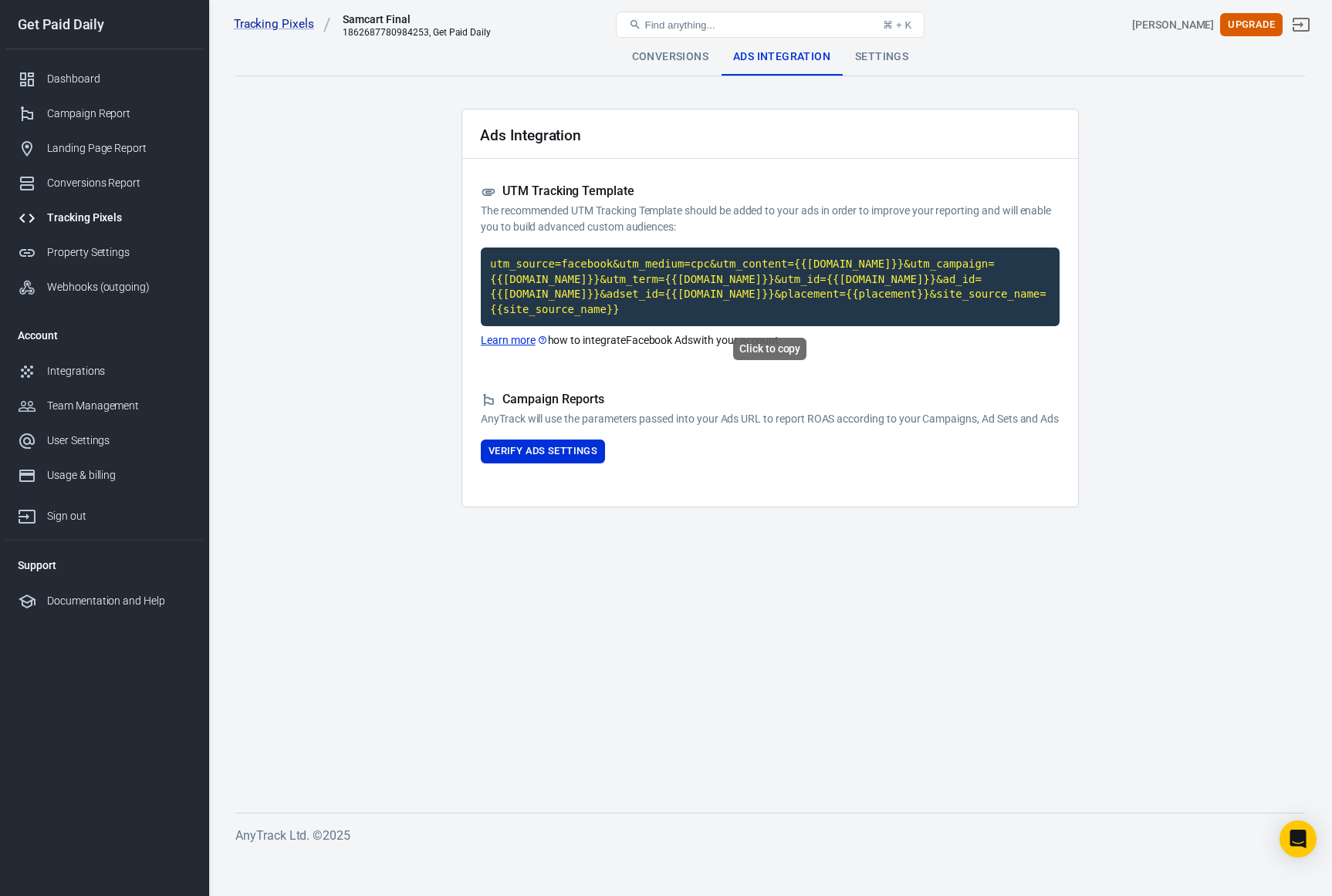
click at [570, 281] on code "utm_source=facebook&utm_medium=cpc&utm_content={{[DOMAIN_NAME]}}&utm_campaign={…" at bounding box center [770, 287] width 579 height 79
click at [575, 463] on button "Verify Ads Settings" at bounding box center [544, 451] width 125 height 24
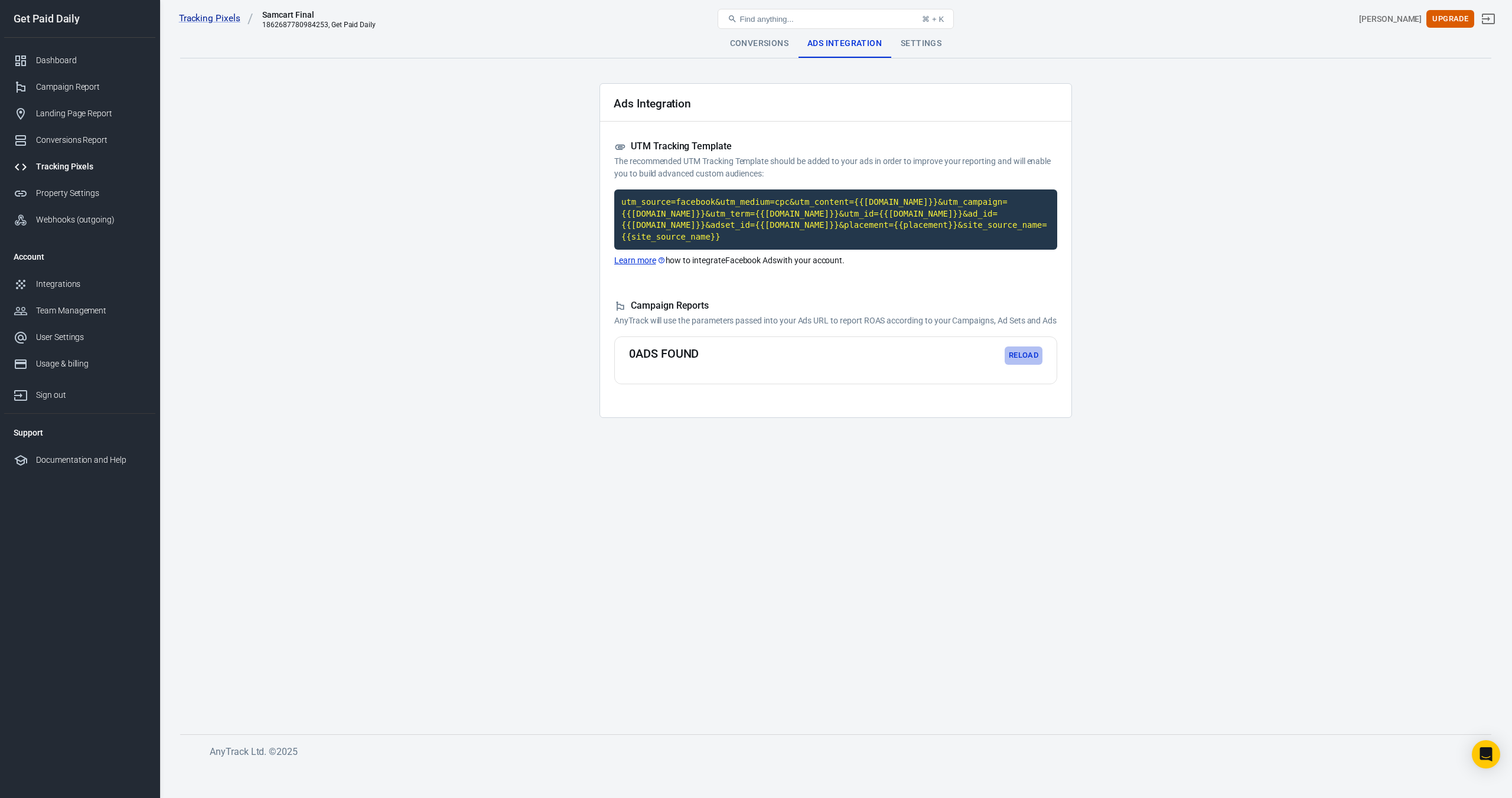
click at [1017, 365] on button "Reload" at bounding box center [1023, 355] width 38 height 18
click at [939, 42] on div "Settings" at bounding box center [921, 44] width 60 height 28
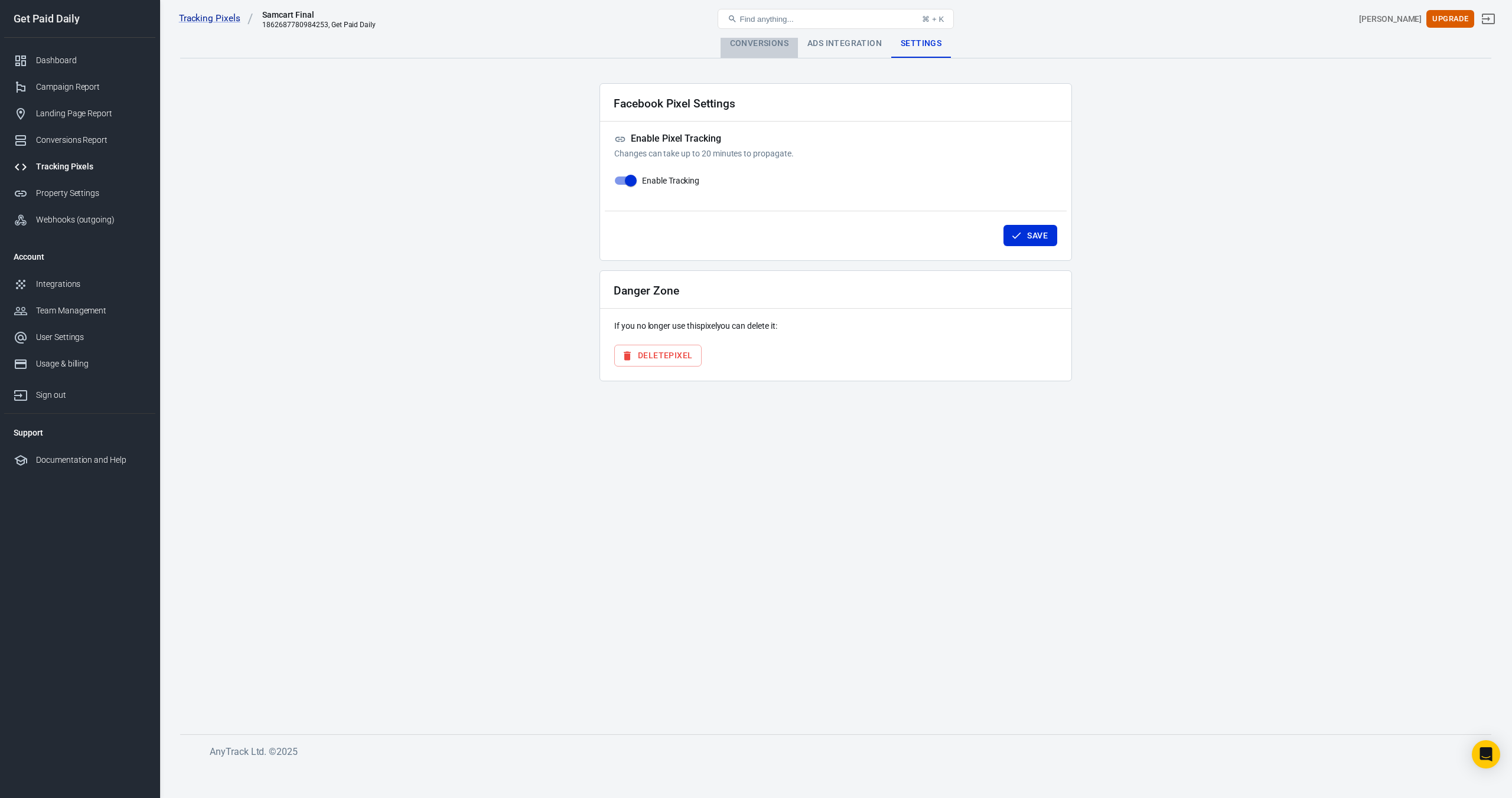
click at [771, 46] on div "Conversions" at bounding box center [759, 44] width 77 height 28
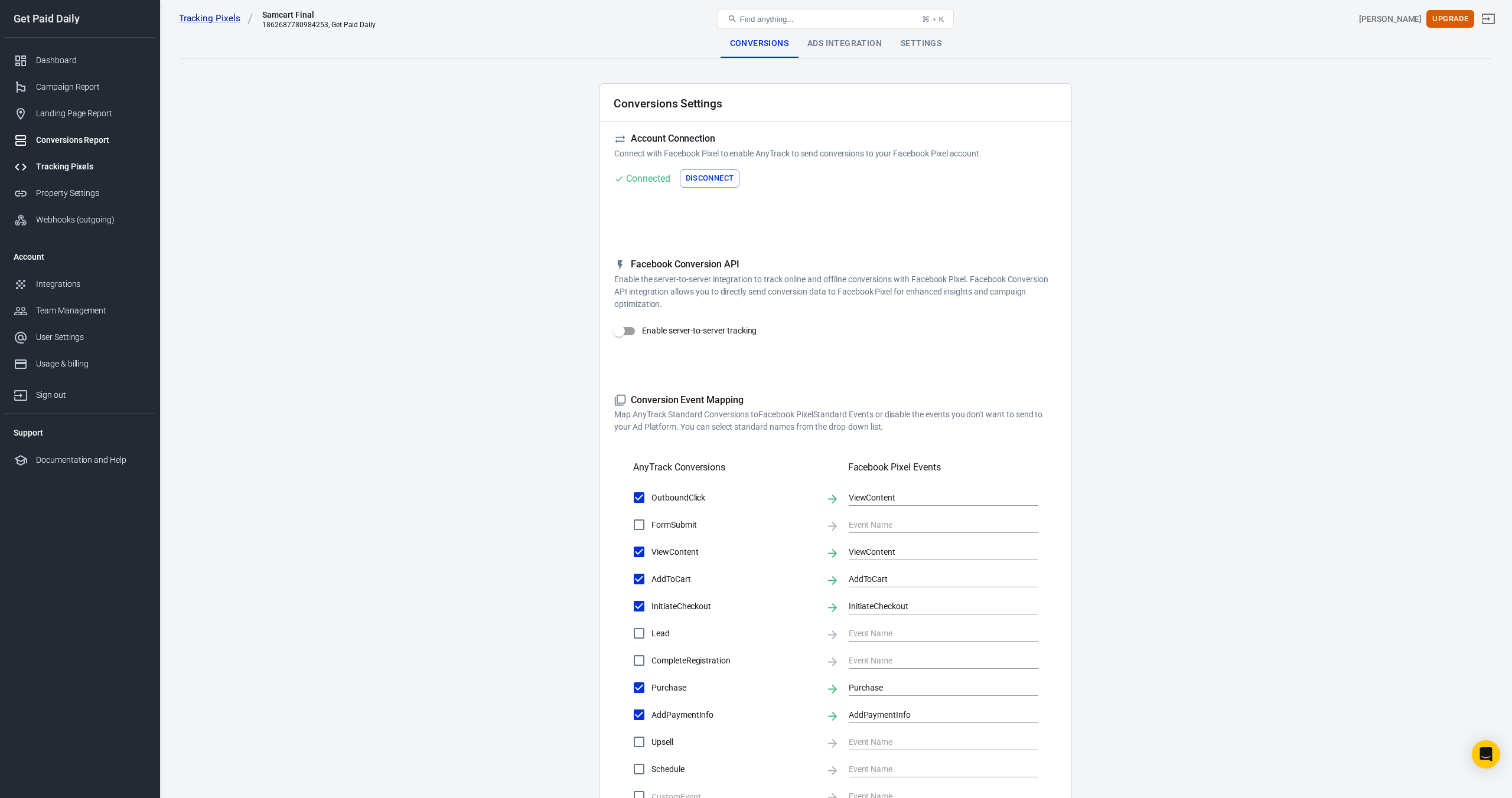
click at [75, 139] on div "Conversions Report" at bounding box center [91, 140] width 110 height 12
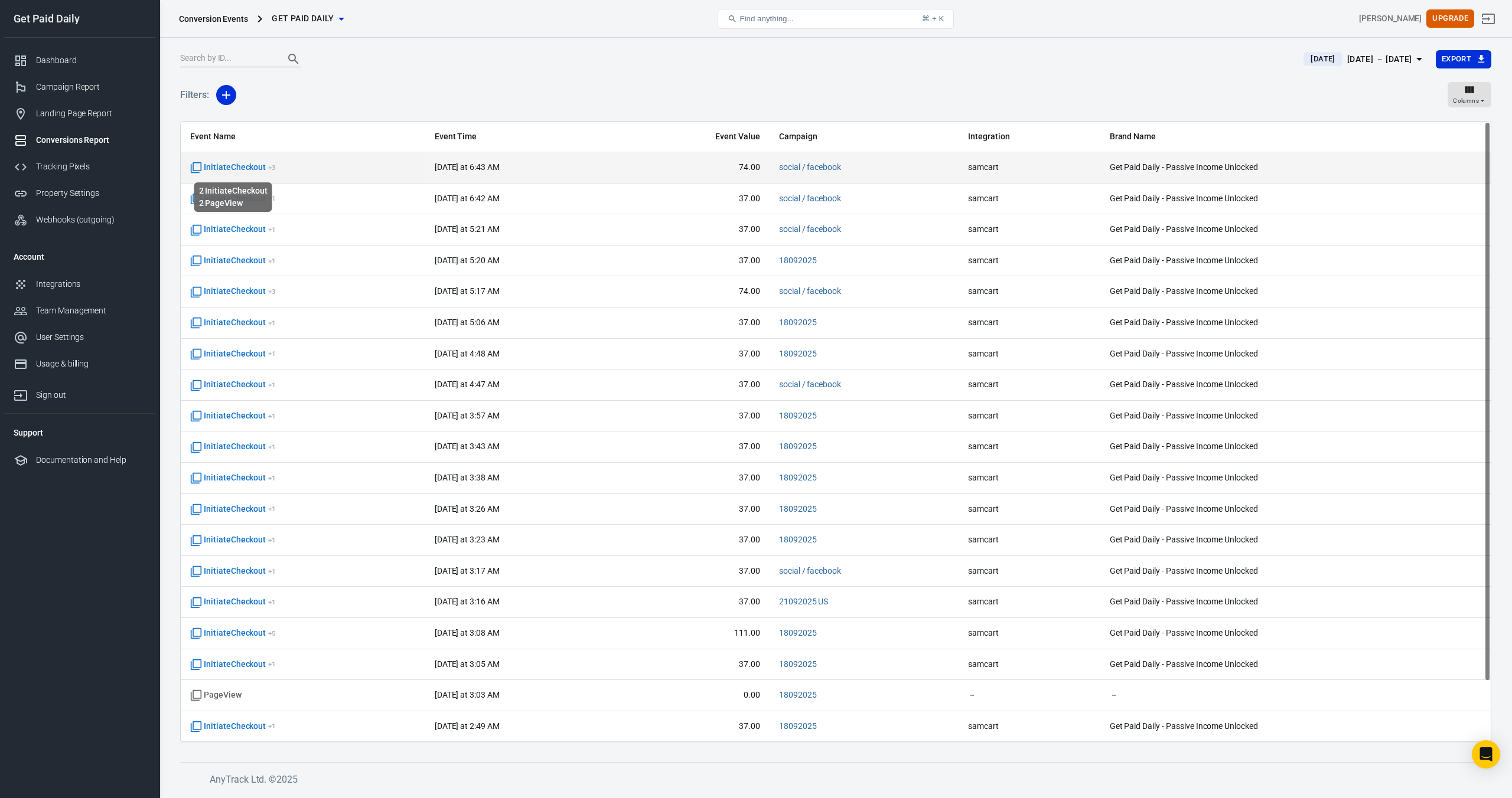
click at [219, 168] on span "InitiateCheckout + 3" at bounding box center [233, 168] width 85 height 12
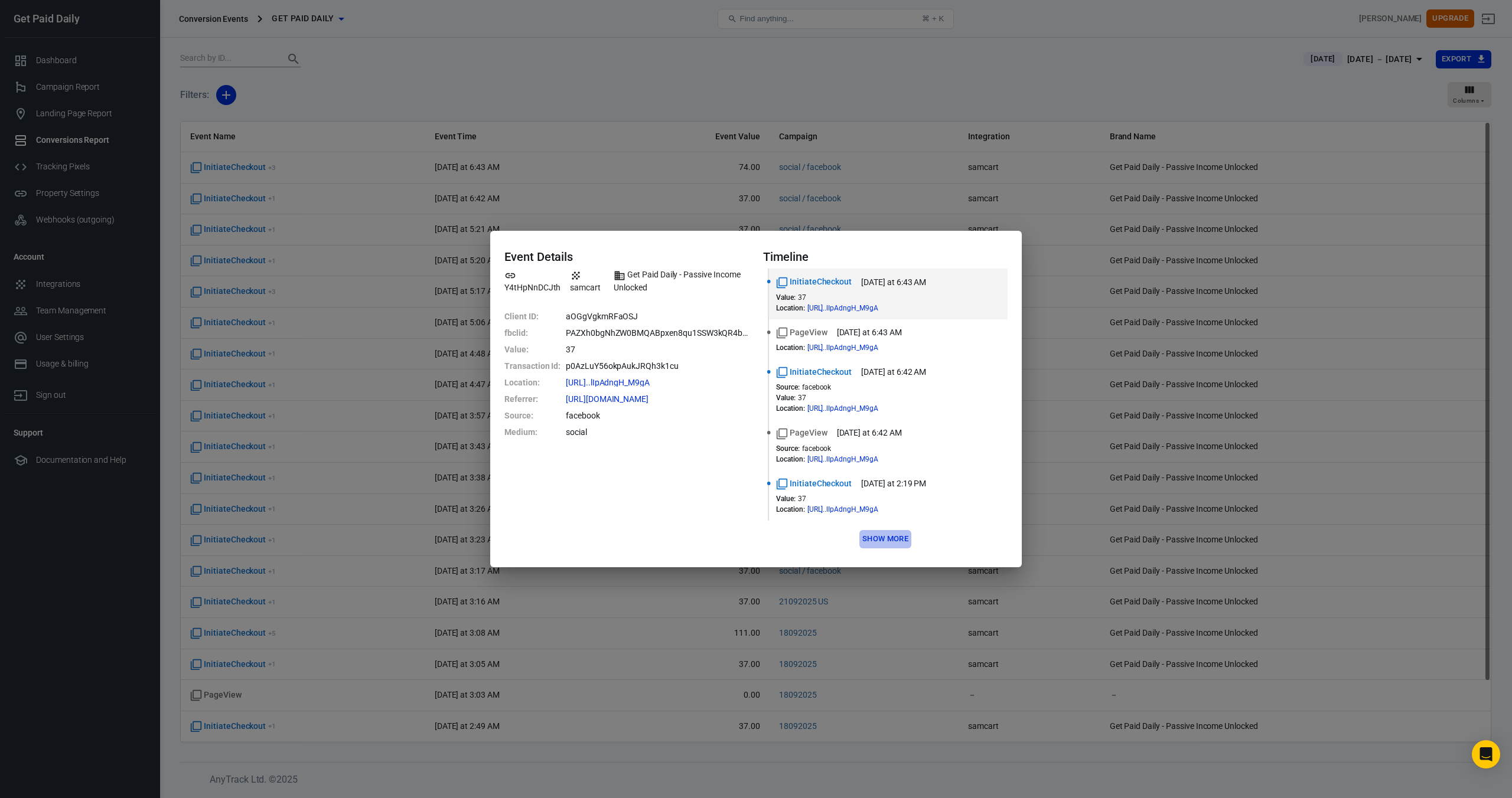
click at [898, 536] on button "Show more" at bounding box center [885, 539] width 52 height 18
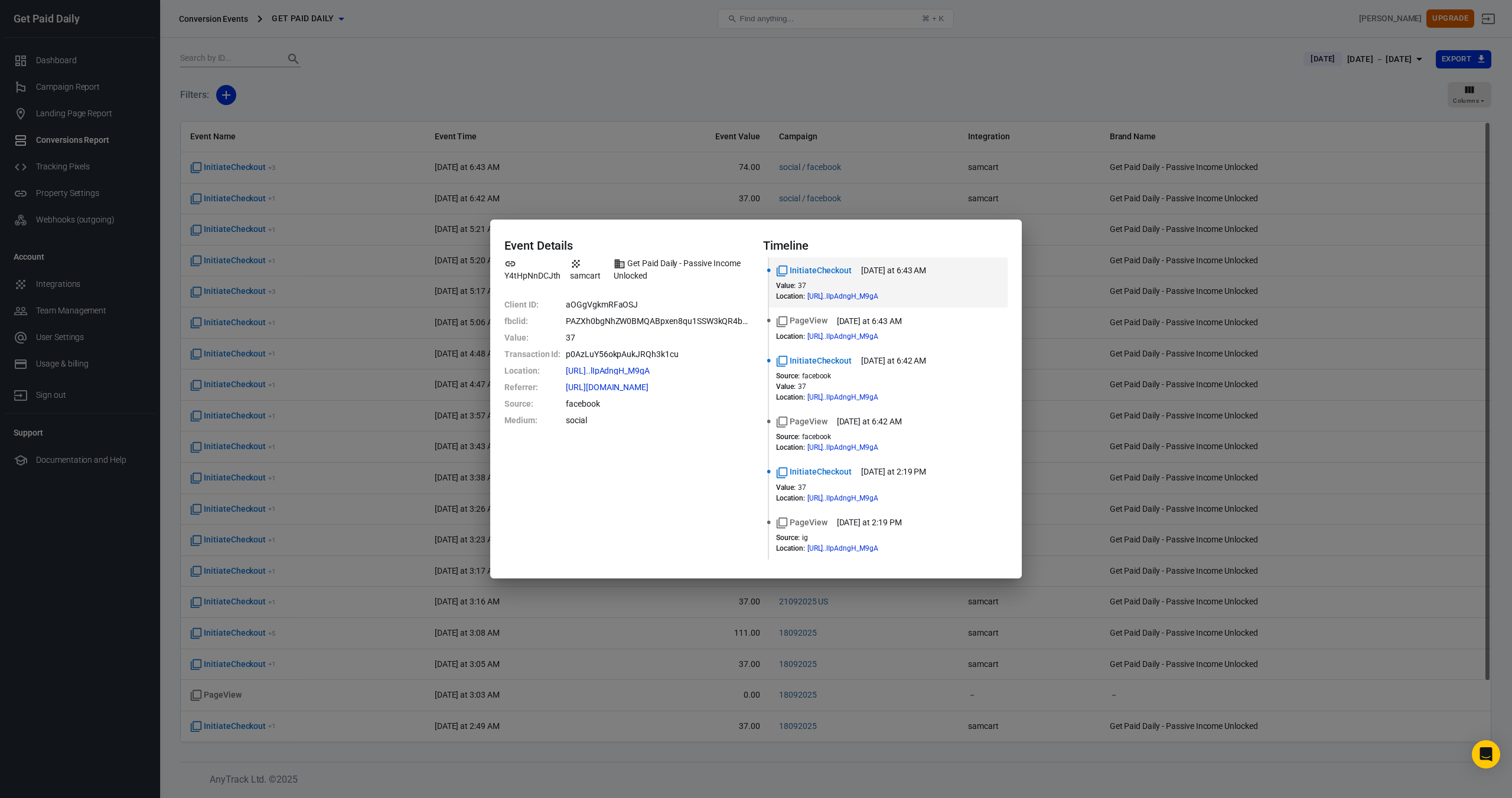
click at [896, 139] on div "Event Details Y4tHpNnDCJth samcart Get Paid Daily - Passive Income Unlocked Cli…" at bounding box center [756, 399] width 1512 height 798
